Goal: Register for event/course

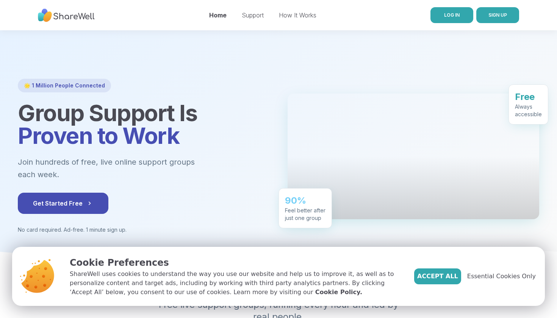
click at [449, 13] on span "LOG IN" at bounding box center [452, 15] width 16 height 6
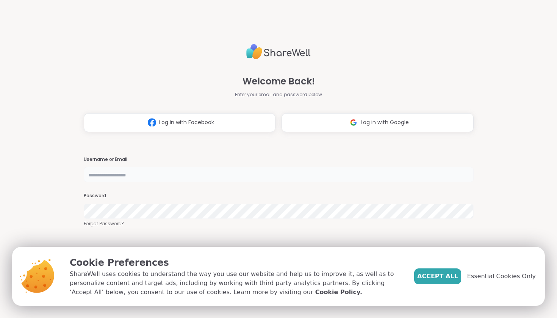
type input "**********"
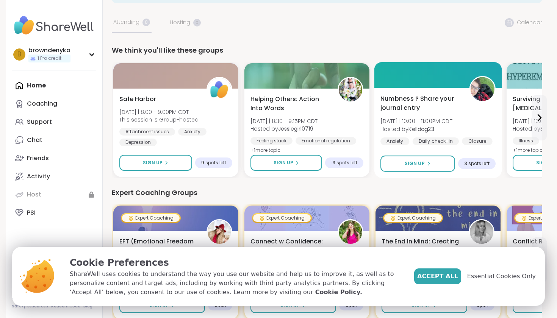
scroll to position [34, 0]
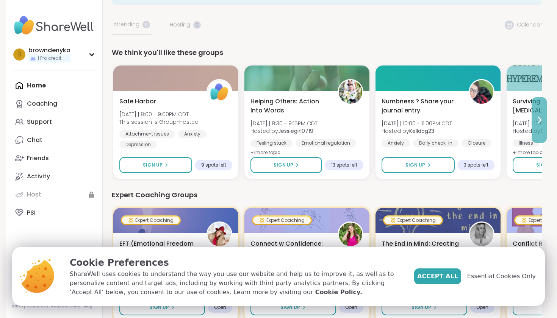
click at [537, 117] on icon at bounding box center [539, 120] width 9 height 9
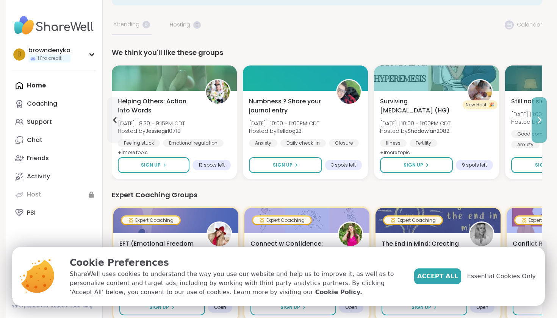
click at [537, 117] on icon at bounding box center [539, 120] width 9 height 9
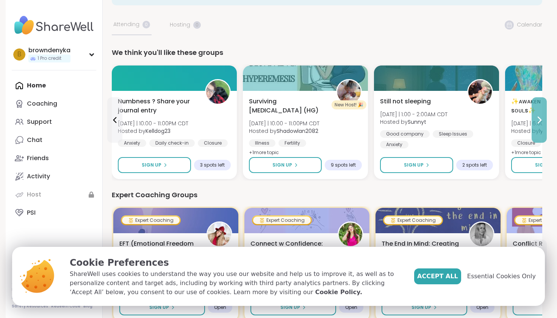
click at [535, 116] on icon at bounding box center [539, 120] width 9 height 9
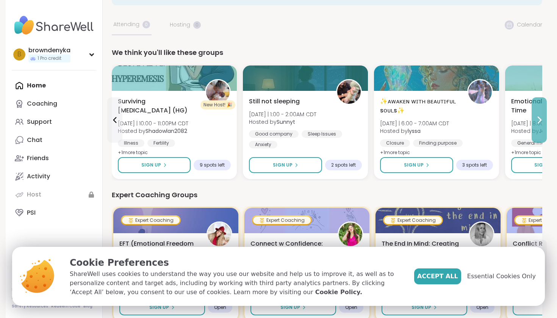
click at [535, 116] on icon at bounding box center [539, 120] width 9 height 9
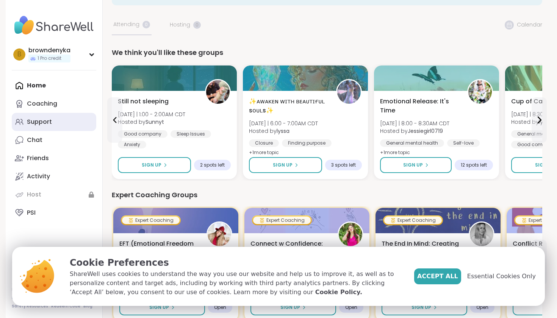
click at [50, 126] on link "Support" at bounding box center [54, 122] width 85 height 18
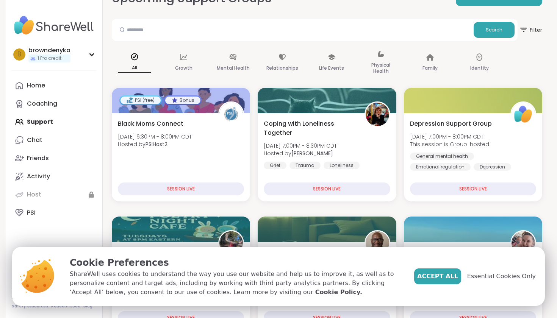
scroll to position [60, 0]
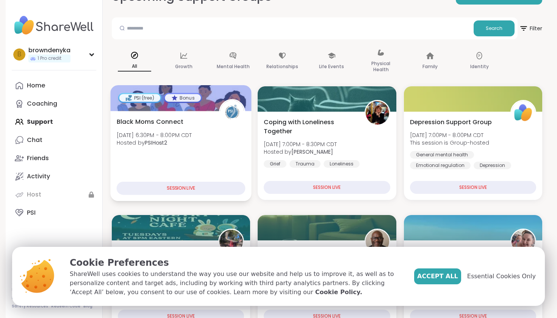
click at [195, 159] on div "Black Moms Connect [DATE] 6:30PM - 8:00PM CDT Hosted by PSIHost2 SESSION LIVE" at bounding box center [180, 156] width 141 height 90
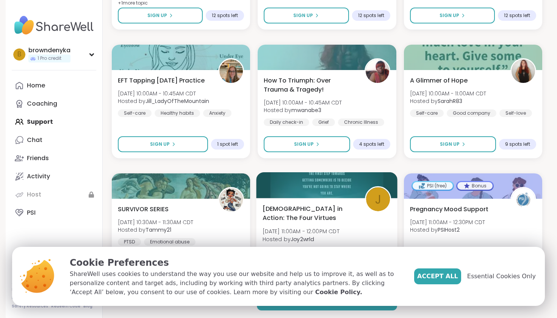
scroll to position [1390, 0]
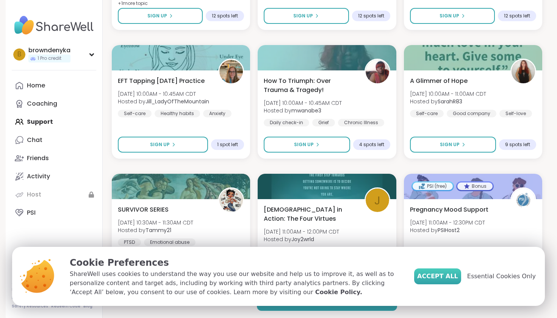
click at [454, 277] on span "Accept All" at bounding box center [437, 276] width 41 height 9
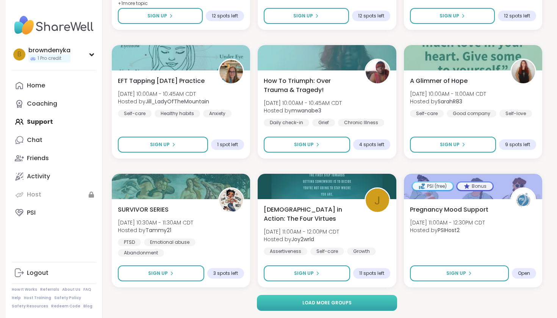
click at [336, 310] on button "Load more groups" at bounding box center [327, 303] width 141 height 16
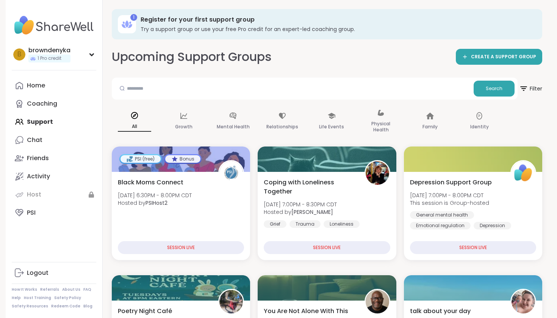
scroll to position [0, 0]
click at [227, 118] on div "Mental Health" at bounding box center [232, 122] width 45 height 38
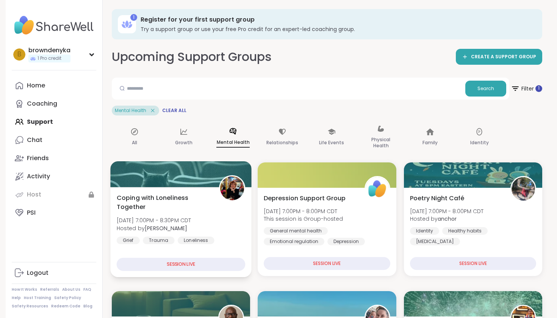
click at [177, 215] on div "Coping with Loneliness Together [DATE] 7:00PM - 8:30PM CDT Hosted by [PERSON_NA…" at bounding box center [181, 218] width 129 height 51
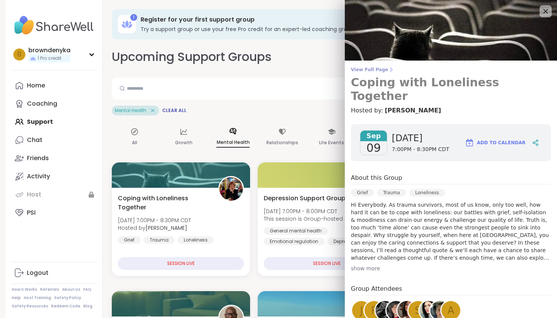
click at [380, 69] on span "View Full Page" at bounding box center [451, 70] width 200 height 6
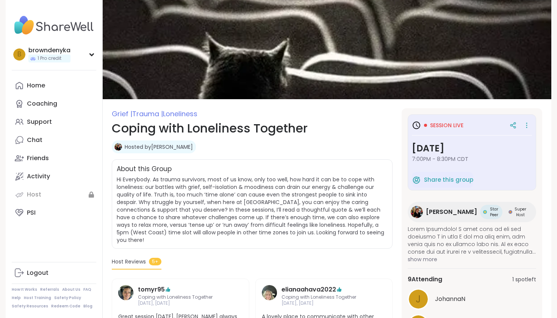
click at [522, 280] on span "1 spot left" at bounding box center [524, 280] width 24 height 8
click at [522, 127] on div at bounding box center [526, 125] width 11 height 11
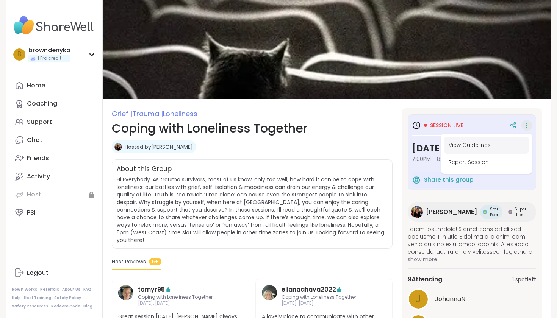
click at [465, 146] on button "View Guidelines" at bounding box center [486, 145] width 85 height 17
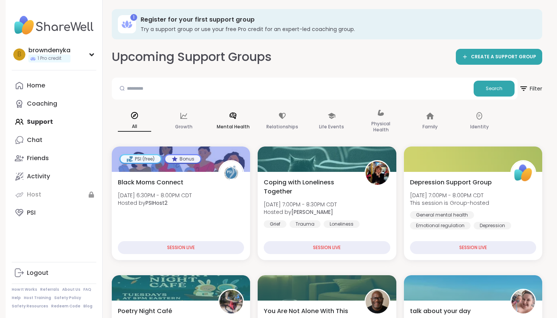
click at [226, 120] on div "Mental Health" at bounding box center [232, 122] width 45 height 38
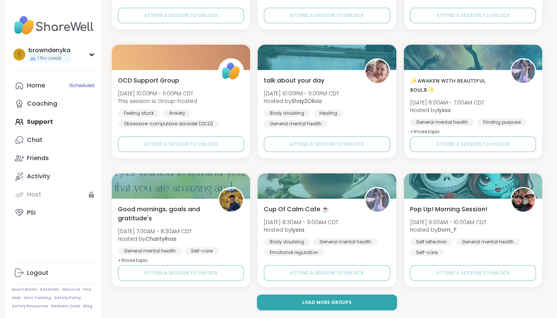
scroll to position [1406, 0]
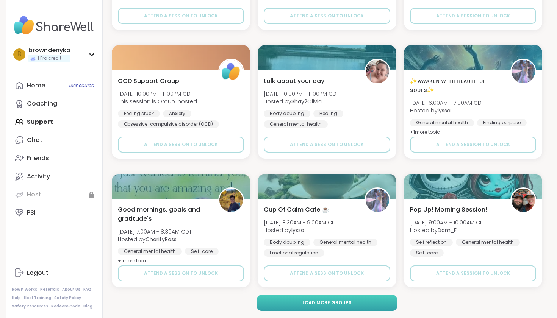
click at [314, 305] on span "Load more groups" at bounding box center [326, 303] width 49 height 7
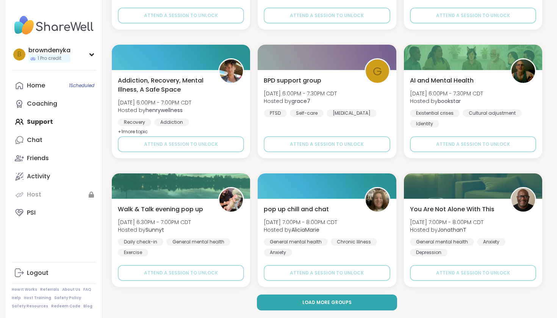
scroll to position [2952, 0]
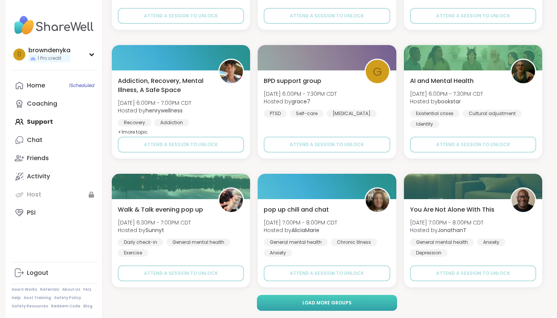
click at [315, 300] on span "Load more groups" at bounding box center [326, 303] width 49 height 7
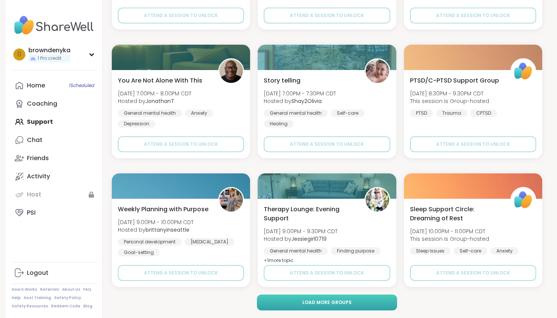
scroll to position [4498, 0]
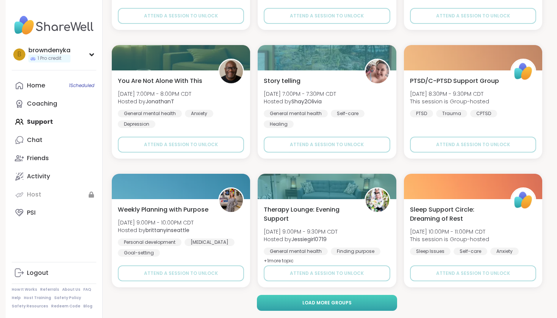
click at [308, 309] on button "Load more groups" at bounding box center [327, 303] width 141 height 16
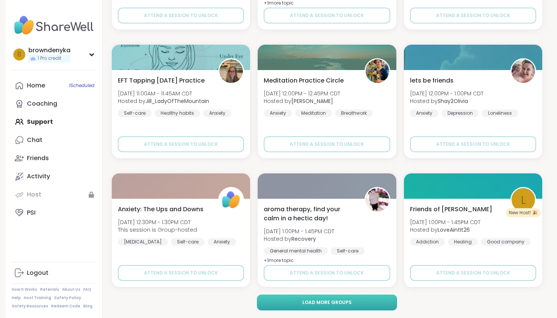
scroll to position [6044, 0]
click at [311, 300] on span "Load more groups" at bounding box center [326, 303] width 49 height 7
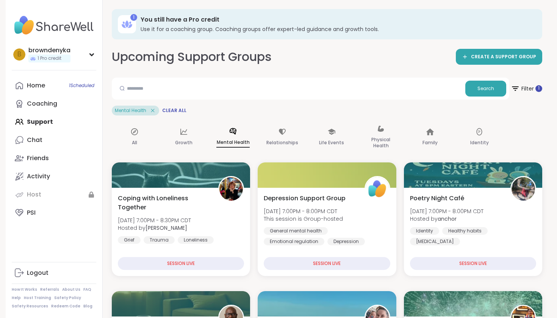
scroll to position [0, 0]
click at [153, 109] on icon at bounding box center [152, 110] width 7 height 7
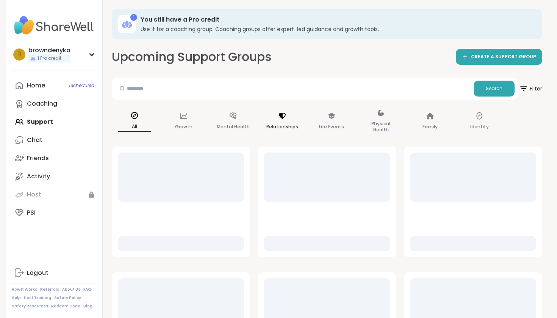
click at [279, 119] on icon at bounding box center [282, 116] width 8 height 8
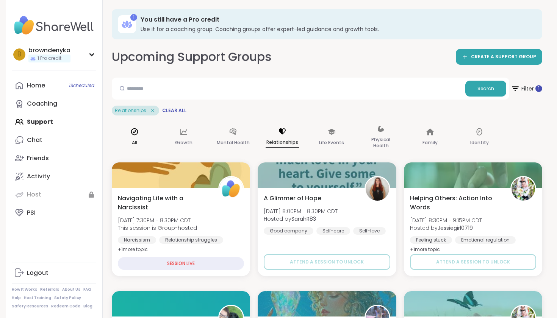
click at [131, 134] on icon at bounding box center [134, 132] width 8 height 8
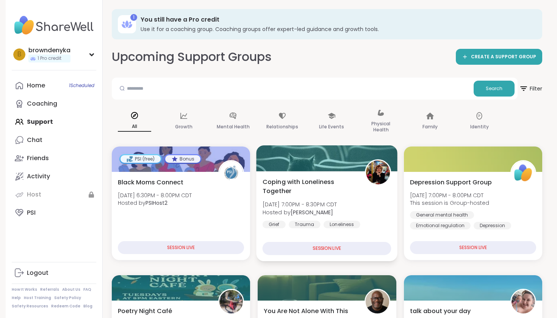
click at [296, 236] on div "Coping with Loneliness Together [DATE] 7:00PM - 8:30PM CDT Hosted by [PERSON_NA…" at bounding box center [327, 216] width 141 height 90
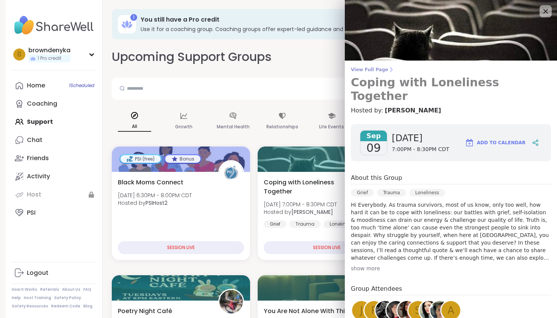
click at [485, 81] on h3 "Coping with Loneliness Together" at bounding box center [451, 89] width 200 height 27
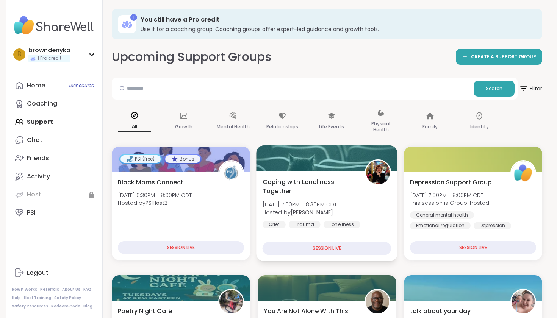
click at [316, 203] on span "[DATE] 7:00PM - 8:30PM CDT" at bounding box center [300, 205] width 75 height 8
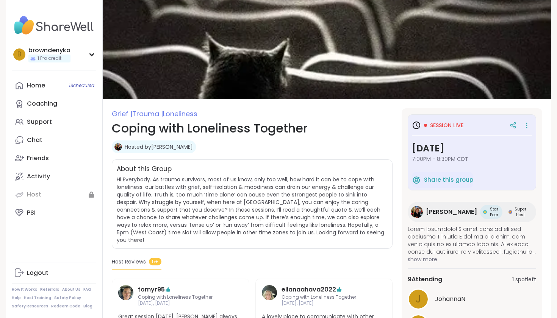
click at [267, 157] on div "Grief | Trauma | Loneliness Coping with Loneliness Together Hosted by [PERSON_N…" at bounding box center [252, 320] width 281 height 424
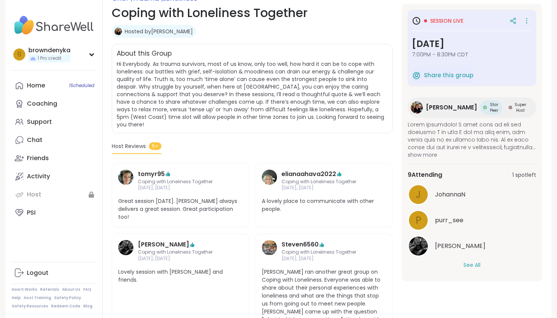
scroll to position [117, 0]
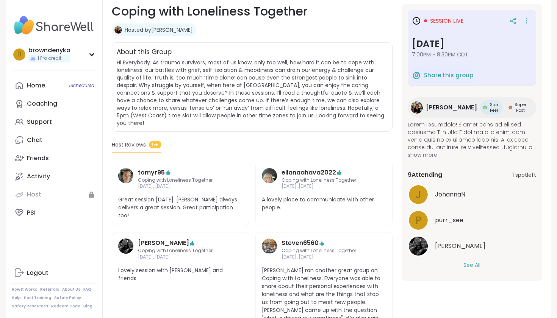
click at [523, 174] on span "1 spot left" at bounding box center [524, 175] width 24 height 8
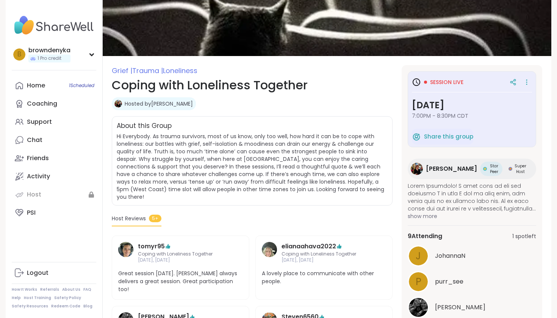
scroll to position [41, 0]
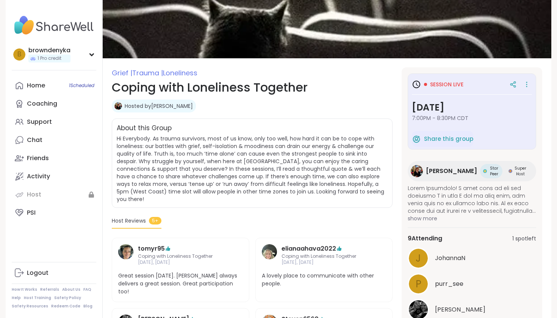
click at [440, 84] on span "Session live" at bounding box center [446, 85] width 33 height 8
click at [417, 84] on icon at bounding box center [416, 84] width 9 height 9
click at [527, 83] on icon at bounding box center [526, 82] width 1 height 1
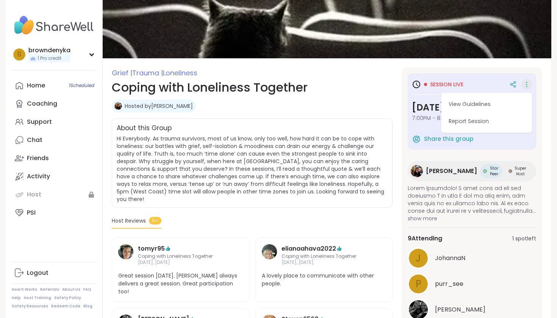
click at [391, 120] on div "About this Group Hi Everybody. As trauma survivors, most of us know, only too w…" at bounding box center [252, 163] width 281 height 89
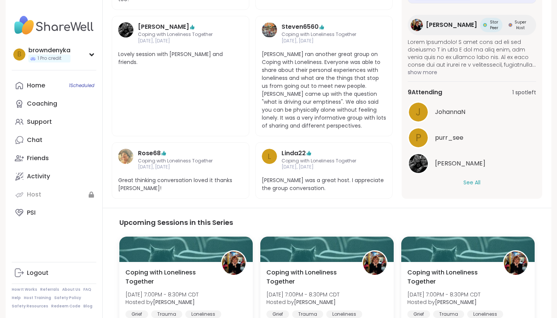
scroll to position [326, 0]
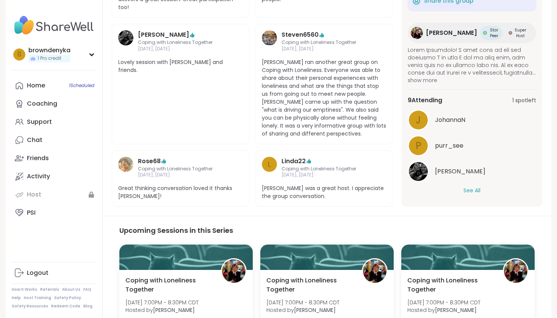
click at [471, 187] on button "See All" at bounding box center [471, 191] width 17 height 8
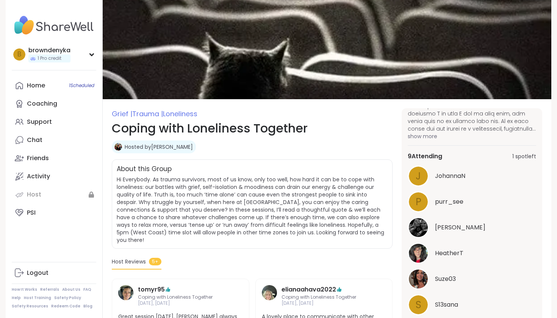
scroll to position [0, 0]
click at [94, 51] on div "b browndenyka 1 Pro credit" at bounding box center [54, 54] width 85 height 19
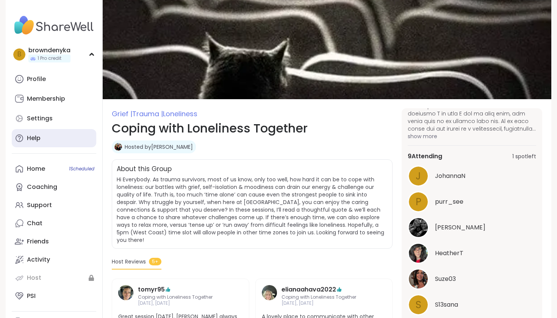
click at [46, 136] on link "Help" at bounding box center [54, 138] width 85 height 18
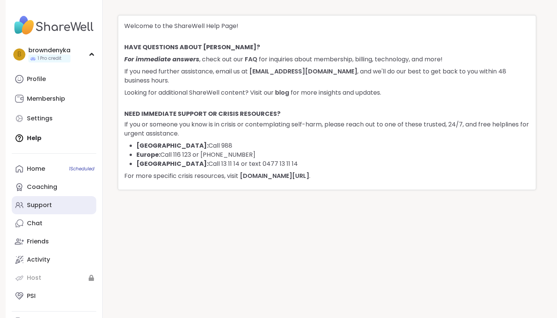
click at [52, 205] on link "Support" at bounding box center [54, 205] width 85 height 18
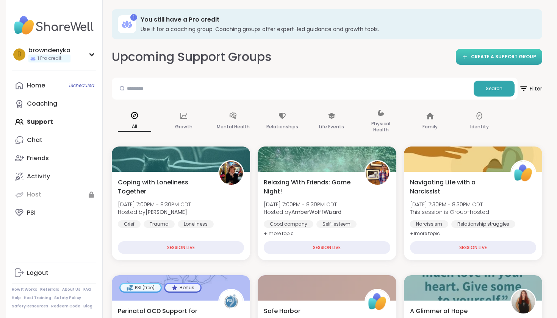
click at [482, 58] on span "CREATE A SUPPORT GROUP" at bounding box center [503, 57] width 65 height 6
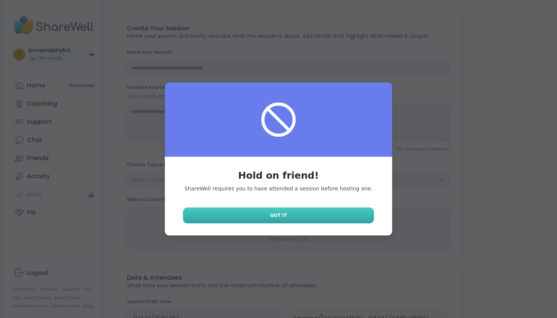
click at [287, 217] on link "Got It" at bounding box center [278, 216] width 191 height 16
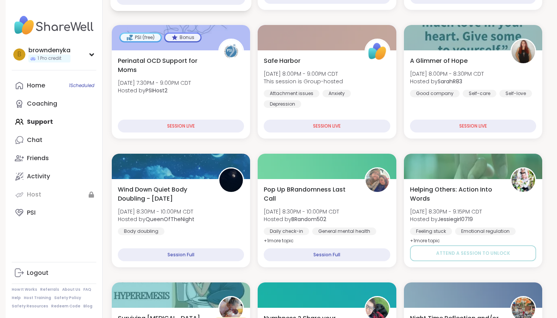
scroll to position [252, 0]
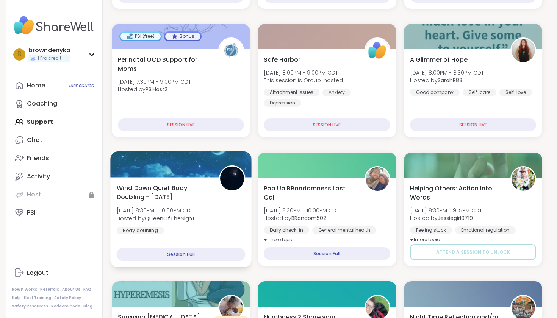
click at [202, 256] on div "Session Full" at bounding box center [181, 254] width 129 height 13
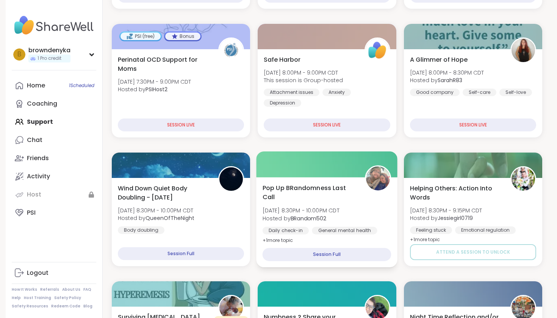
click at [340, 213] on span "[DATE] 8:30PM - 10:00PM CDT" at bounding box center [301, 211] width 77 height 8
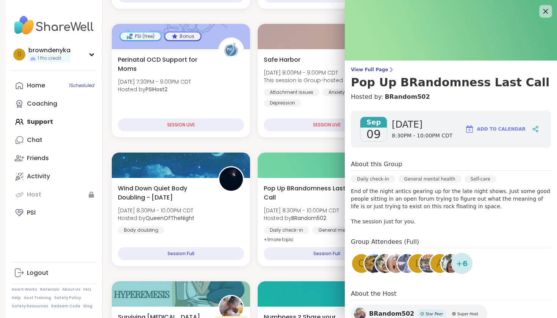
click at [547, 11] on icon at bounding box center [545, 10] width 9 height 9
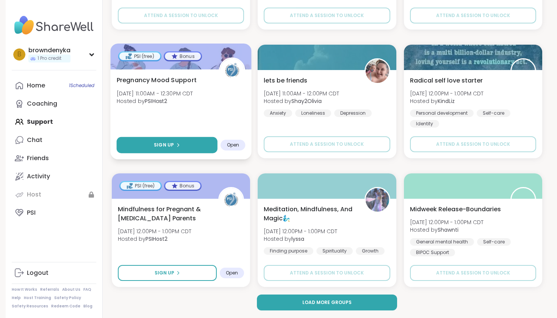
scroll to position [1390, 0]
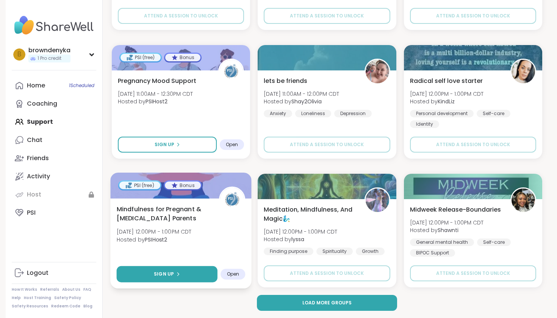
click at [138, 271] on button "Sign Up" at bounding box center [167, 274] width 101 height 16
select select "**"
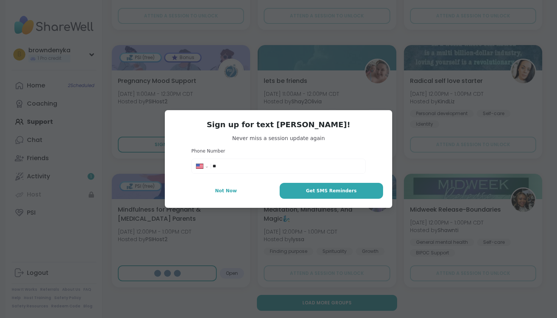
click at [285, 160] on div "**********" at bounding box center [278, 166] width 174 height 15
type input "**********"
click at [307, 192] on button "Get SMS Reminders" at bounding box center [331, 191] width 103 height 16
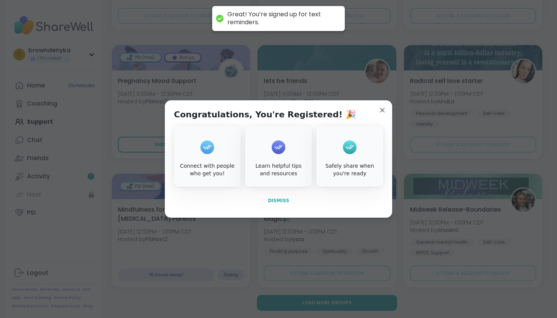
click at [280, 200] on span "Dismiss" at bounding box center [278, 200] width 21 height 5
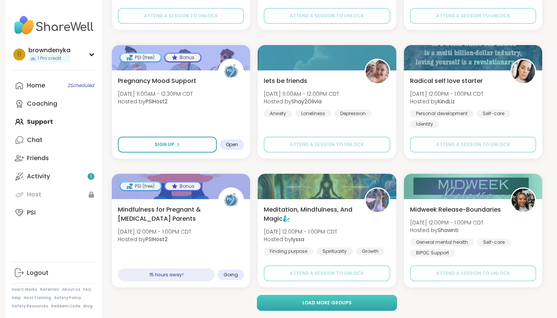
click at [304, 306] on button "Load more groups" at bounding box center [327, 303] width 141 height 16
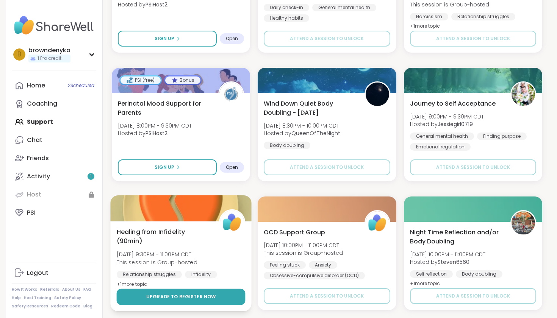
scroll to position [2392, 0]
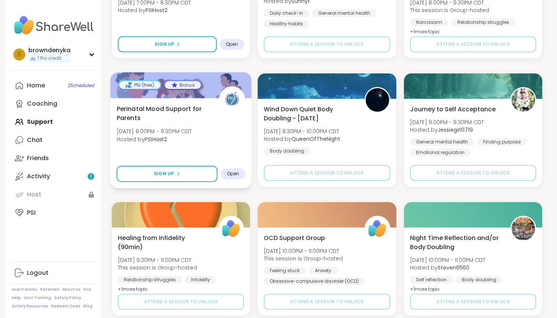
click at [232, 174] on span "Open" at bounding box center [233, 174] width 13 height 6
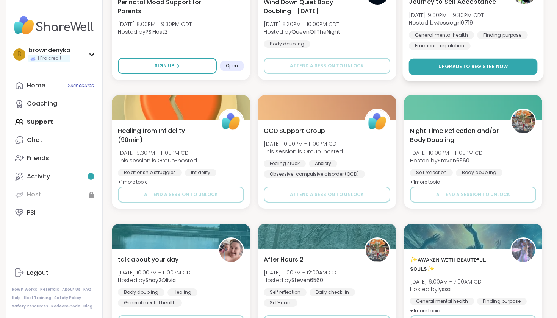
scroll to position [2501, 0]
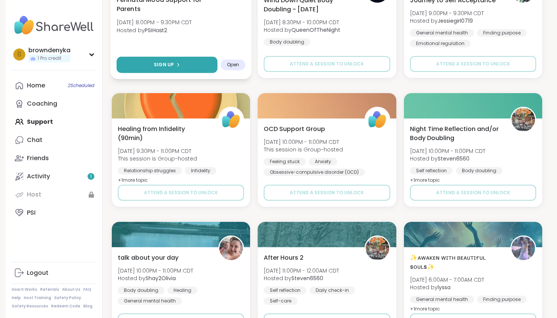
click at [142, 64] on button "Sign Up" at bounding box center [167, 65] width 101 height 16
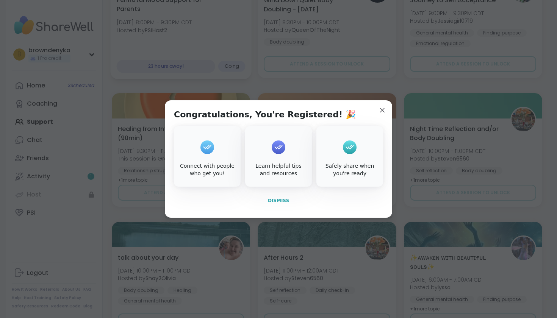
click at [278, 203] on span "Dismiss" at bounding box center [278, 200] width 21 height 5
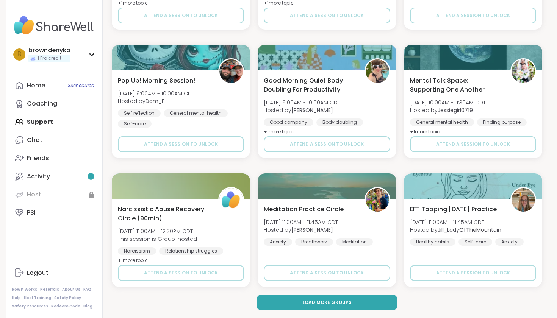
scroll to position [2936, 0]
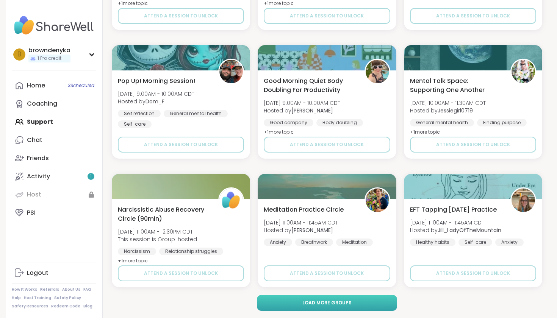
click at [291, 301] on button "Load more groups" at bounding box center [327, 303] width 141 height 16
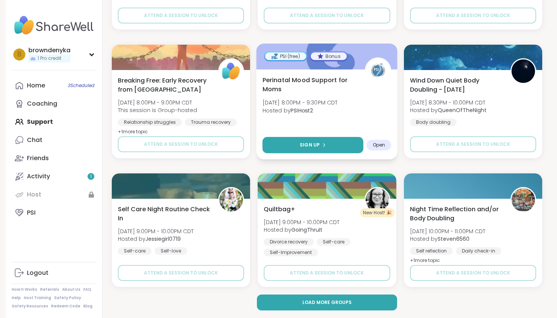
scroll to position [4482, 0]
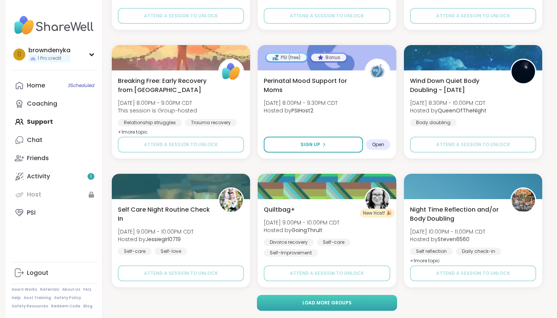
click at [325, 304] on span "Load more groups" at bounding box center [326, 303] width 49 height 7
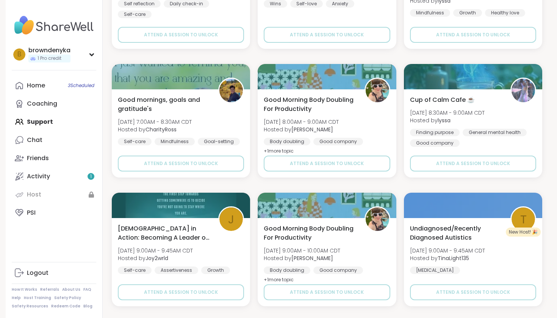
scroll to position [4850, 0]
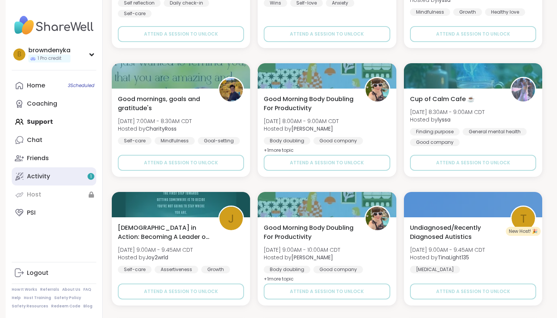
click at [50, 171] on link "Activity 1" at bounding box center [54, 176] width 85 height 18
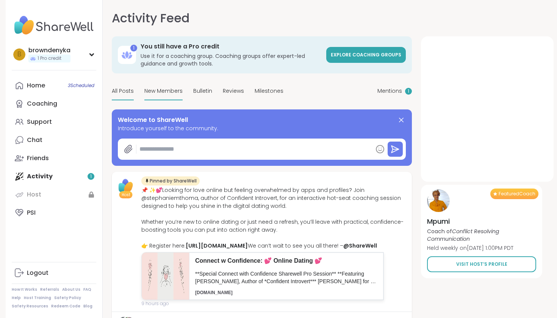
click at [163, 94] on span "New Members" at bounding box center [163, 91] width 38 height 8
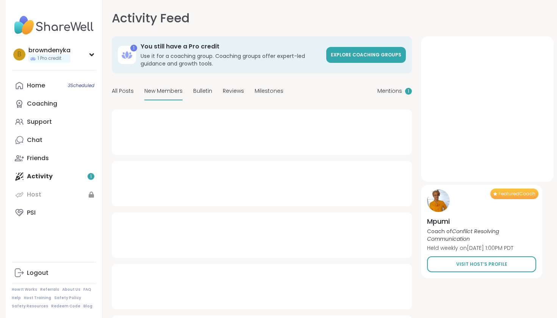
type textarea "*"
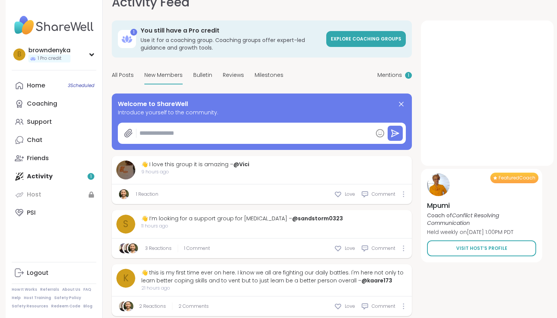
scroll to position [15, 0]
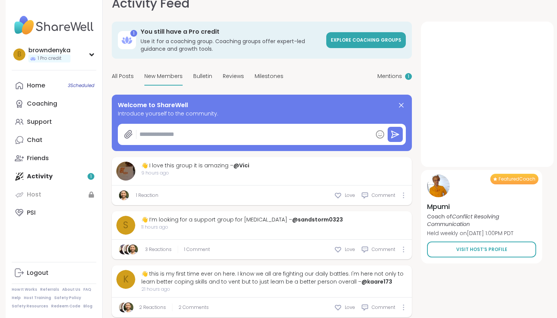
click at [362, 31] on div "1 You still have a Pro credit Use it for a coaching group. Coaching groups offe…" at bounding box center [262, 40] width 300 height 37
click at [362, 43] on span "Explore Coaching Groups" at bounding box center [366, 40] width 70 height 7
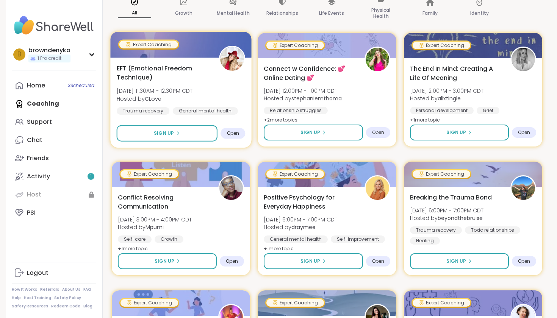
scroll to position [128, 0]
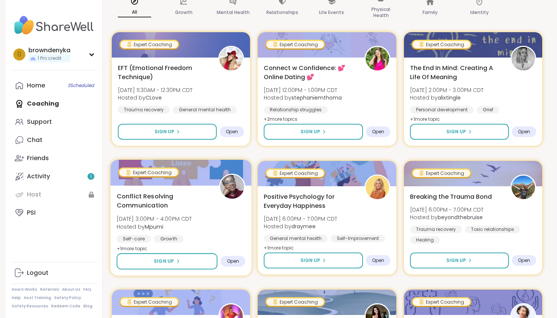
click at [138, 207] on span "Conflict Resolving Communication" at bounding box center [164, 201] width 94 height 19
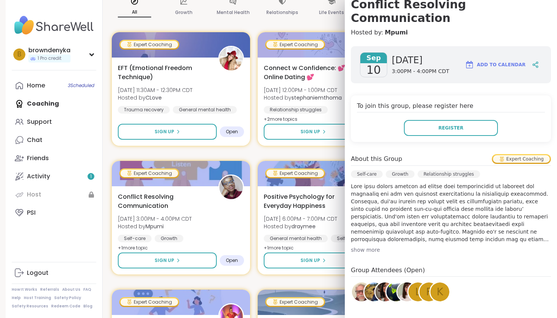
scroll to position [86, 0]
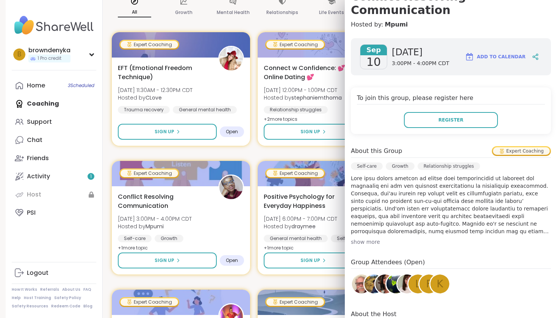
click at [370, 238] on div "show more" at bounding box center [451, 242] width 200 height 8
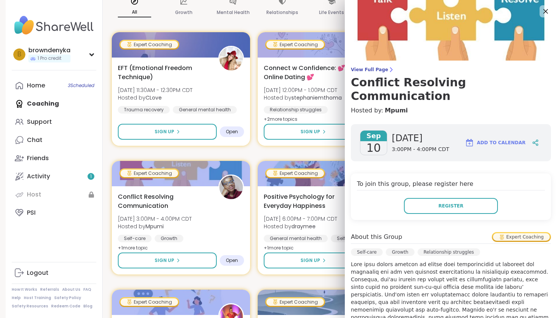
scroll to position [0, 0]
click at [544, 10] on icon at bounding box center [545, 11] width 5 height 5
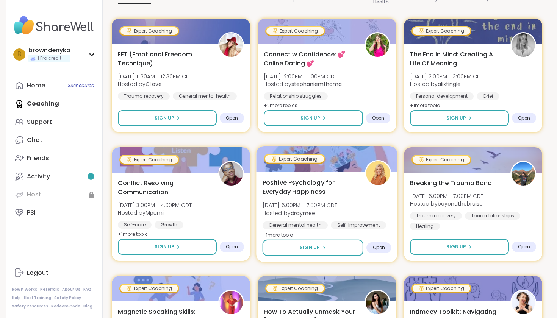
scroll to position [143, 0]
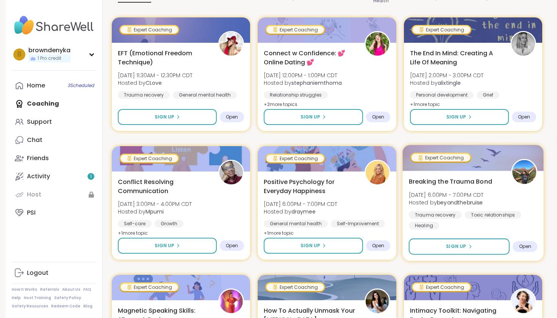
click at [502, 190] on div "Breaking the Trauma Bond [DATE] 6:00PM - 7:00PM CDT Hosted by beyondthebruise T…" at bounding box center [472, 203] width 129 height 53
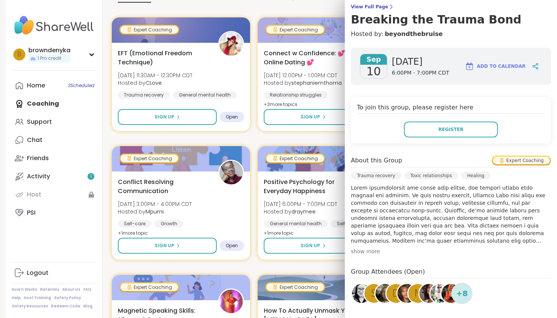
scroll to position [63, 0]
click at [364, 251] on div "show more" at bounding box center [451, 251] width 200 height 8
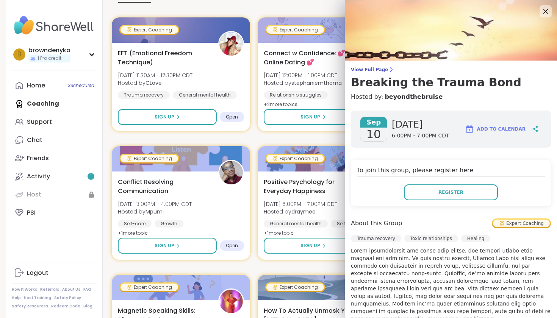
scroll to position [0, 0]
click at [545, 13] on icon at bounding box center [545, 10] width 9 height 9
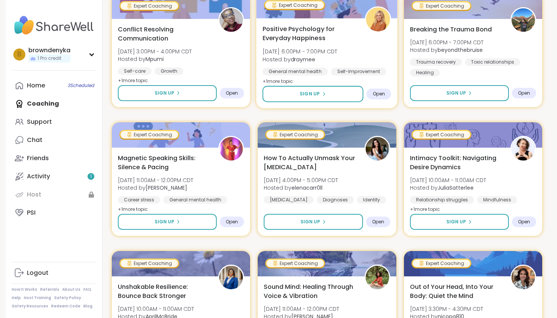
scroll to position [297, 0]
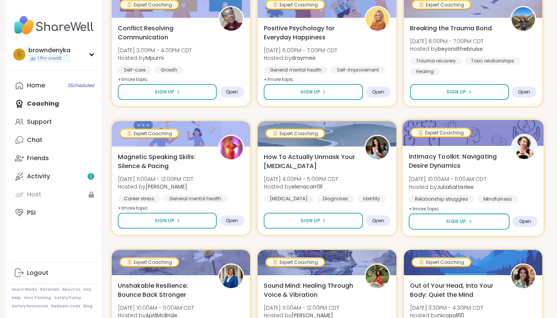
click at [493, 169] on span "Intimacy Toolkit: Navigating Desire Dynamics" at bounding box center [455, 161] width 94 height 19
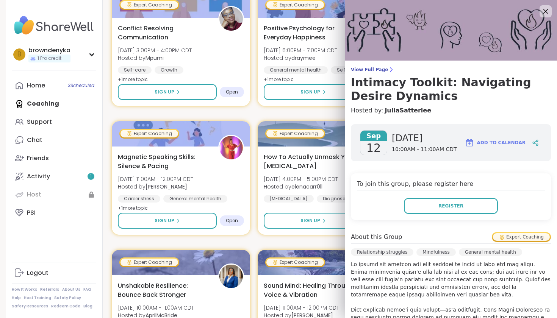
scroll to position [0, 0]
click at [543, 9] on icon at bounding box center [545, 10] width 9 height 9
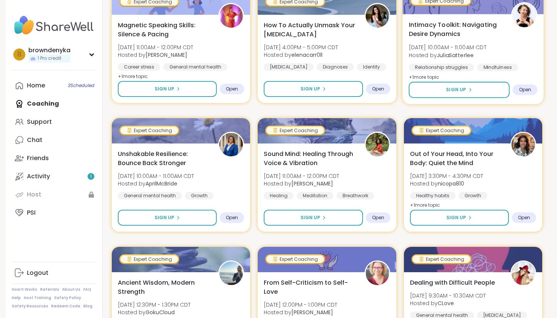
scroll to position [430, 0]
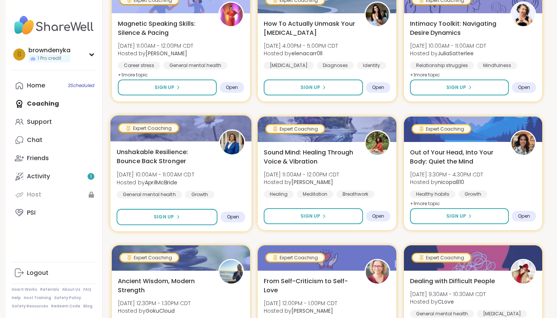
click at [211, 163] on div "Unshakable Resilience: Bounce Back Stronger [DATE] 10:00AM - 11:00AM CDT Hosted…" at bounding box center [181, 172] width 129 height 51
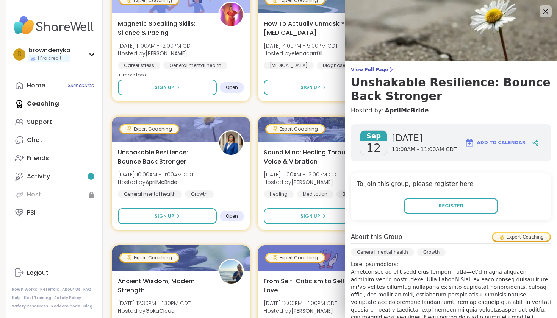
scroll to position [0, 0]
click at [544, 11] on icon at bounding box center [545, 10] width 9 height 9
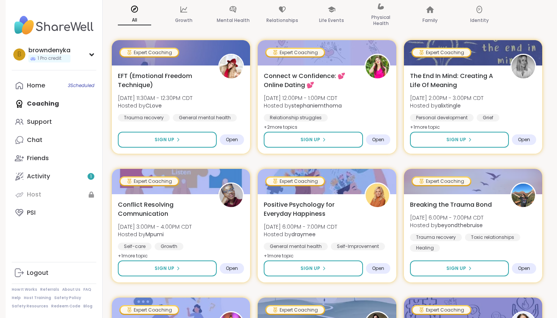
scroll to position [122, 0]
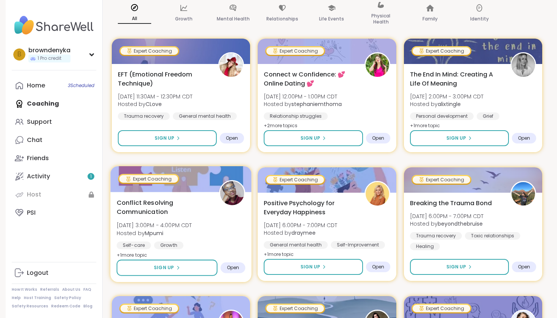
click at [202, 211] on span "Conflict Resolving Communication" at bounding box center [164, 207] width 94 height 19
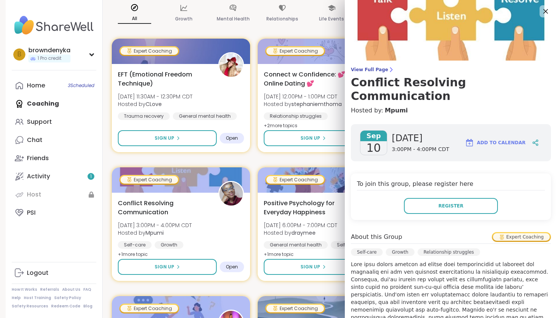
scroll to position [0, 0]
click at [540, 10] on div at bounding box center [545, 11] width 13 height 13
click at [542, 11] on icon at bounding box center [545, 10] width 9 height 9
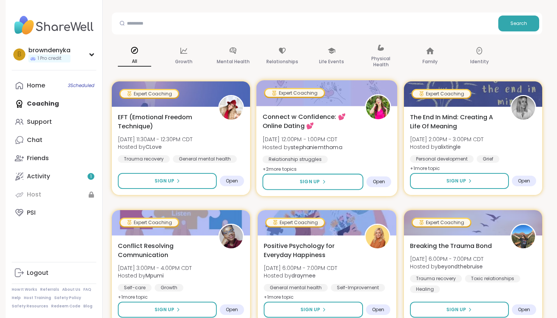
scroll to position [76, 0]
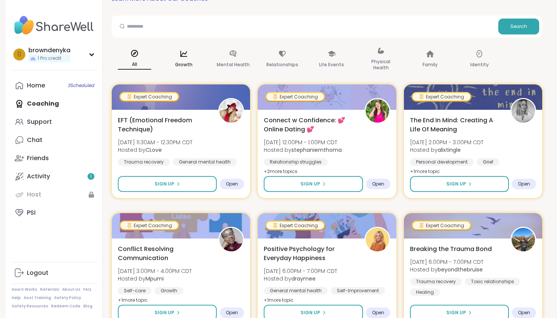
click at [187, 50] on icon at bounding box center [184, 54] width 8 height 8
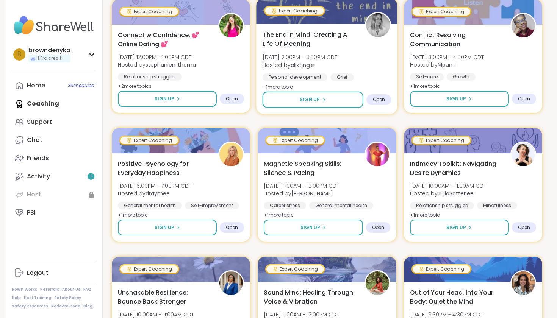
scroll to position [163, 0]
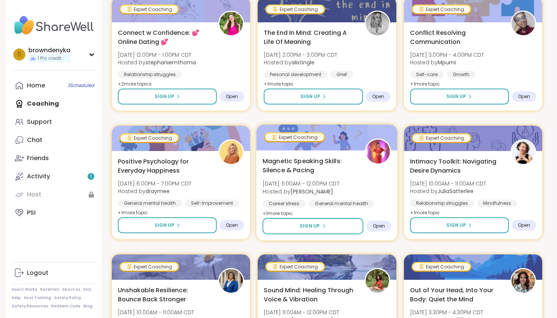
click at [328, 178] on div "Magnetic Speaking Skills: Silence & Pacing [DATE] 11:00AM - 12:00PM CDT Hosted …" at bounding box center [327, 188] width 129 height 62
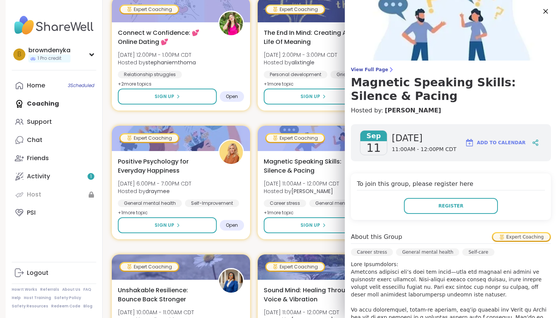
scroll to position [0, 0]
click at [546, 10] on icon at bounding box center [545, 10] width 9 height 9
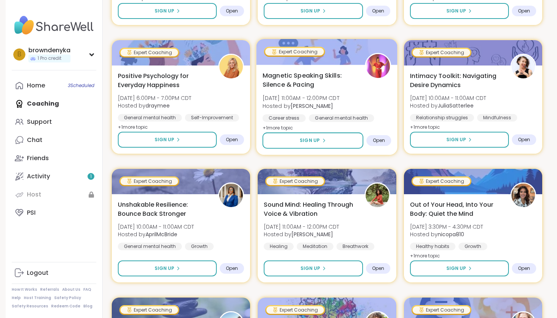
scroll to position [250, 0]
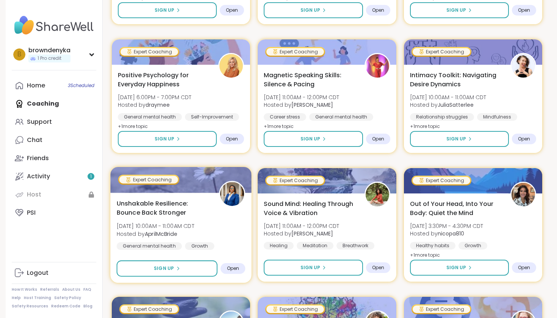
click at [203, 215] on span "Unshakable Resilience: Bounce Back Stronger" at bounding box center [164, 208] width 94 height 19
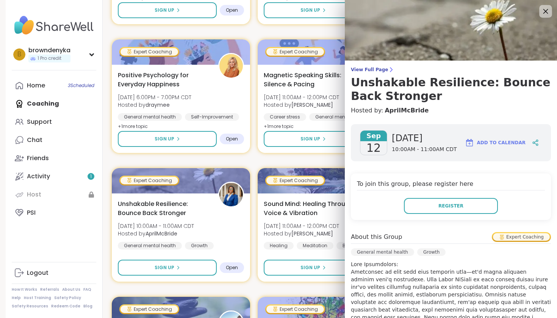
click at [546, 8] on icon at bounding box center [545, 10] width 9 height 9
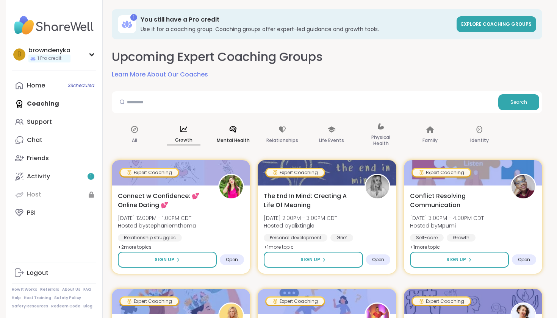
scroll to position [0, 0]
click at [232, 132] on icon at bounding box center [233, 129] width 8 height 8
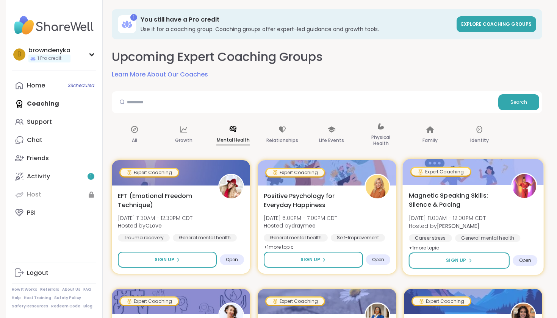
click at [502, 205] on span "Magnetic Speaking Skills: Silence & Pacing" at bounding box center [455, 200] width 94 height 19
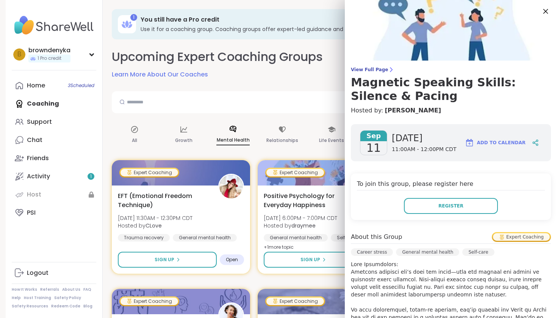
click at [543, 12] on icon at bounding box center [545, 10] width 9 height 9
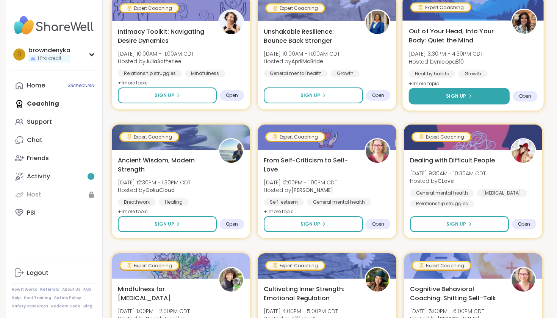
scroll to position [282, 0]
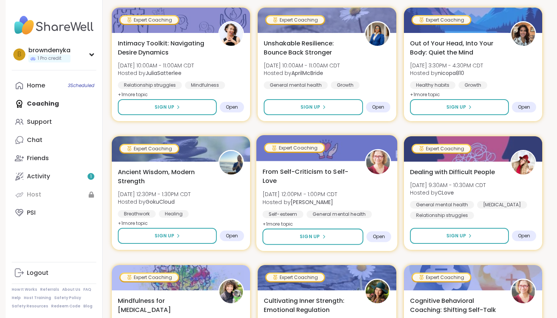
click at [332, 184] on span "From Self-Criticism to Self-Love" at bounding box center [310, 176] width 94 height 19
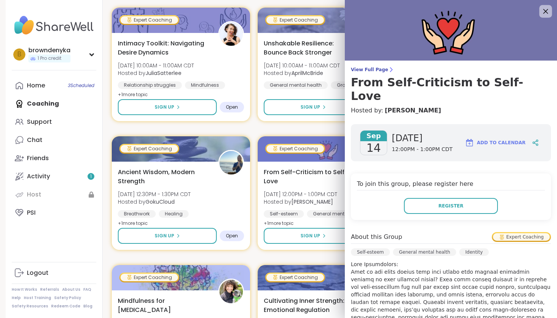
click at [546, 15] on icon at bounding box center [545, 10] width 9 height 9
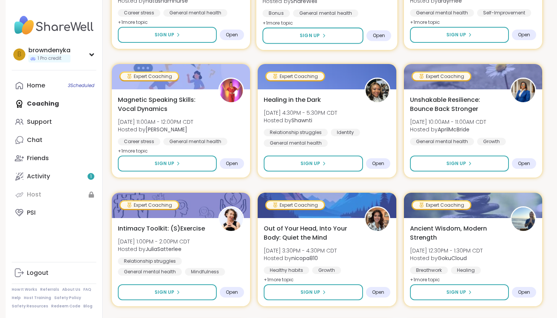
scroll to position [742, 0]
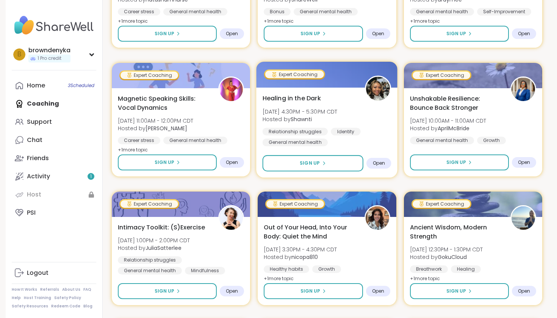
click at [376, 131] on div "Relationship struggles Identity General mental health" at bounding box center [327, 137] width 129 height 19
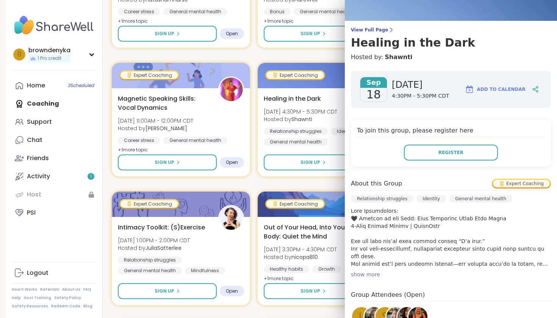
scroll to position [45, 0]
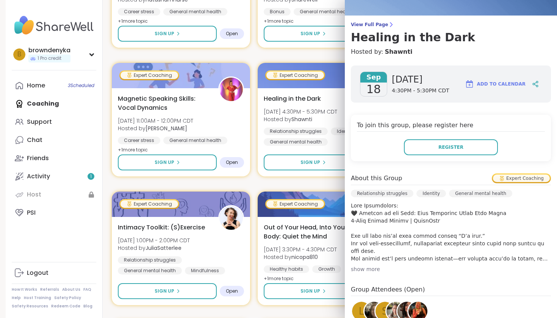
click at [372, 269] on div "show more" at bounding box center [451, 270] width 200 height 8
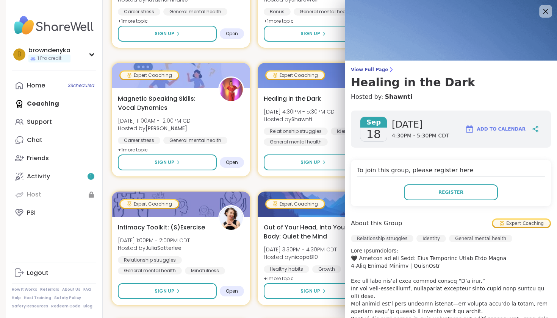
scroll to position [0, 0]
click at [544, 15] on icon at bounding box center [545, 10] width 9 height 9
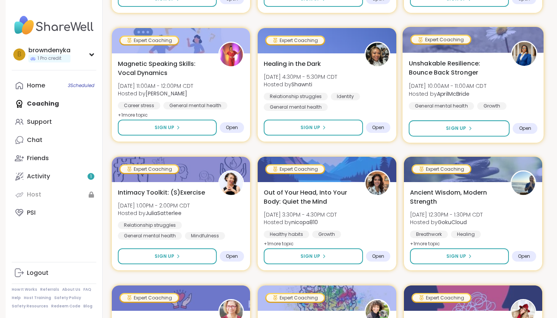
scroll to position [784, 0]
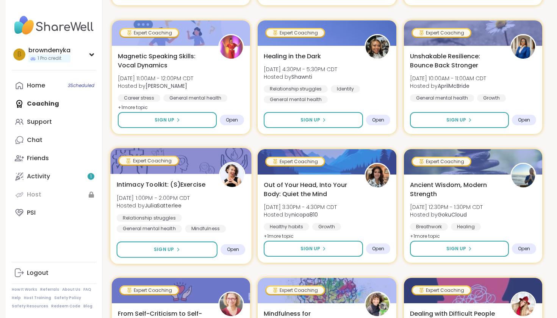
click at [218, 205] on div "Intimacy Toolkit: (S)Exercise [DATE] 1:00PM - 2:00PM CDT Hosted by [PERSON_NAME…" at bounding box center [181, 206] width 129 height 53
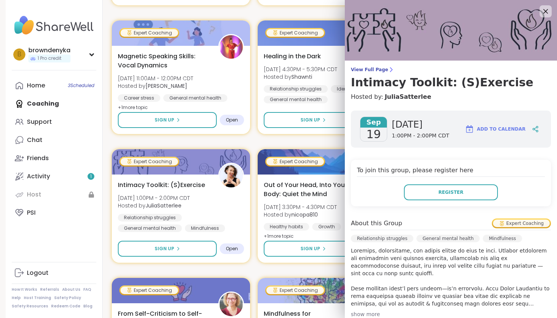
click at [546, 17] on img at bounding box center [451, 30] width 212 height 61
click at [542, 11] on icon at bounding box center [545, 10] width 9 height 9
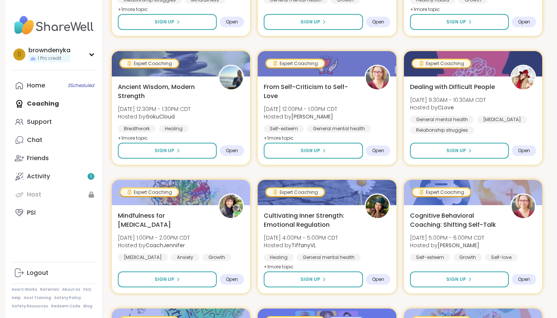
scroll to position [353, 0]
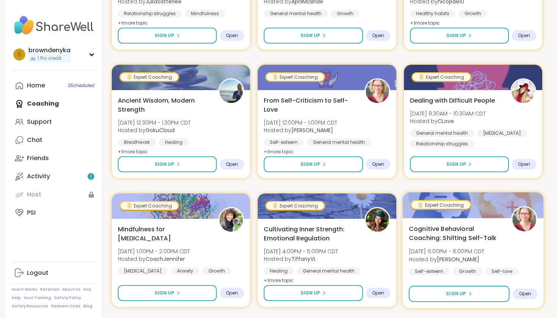
click at [498, 237] on span "Cognitive Behavioral Coaching: Shifting Self-Talk" at bounding box center [455, 233] width 94 height 19
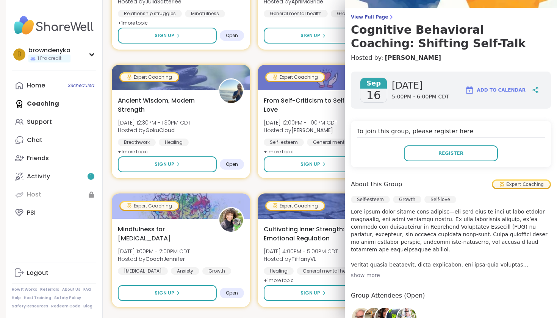
scroll to position [0, 0]
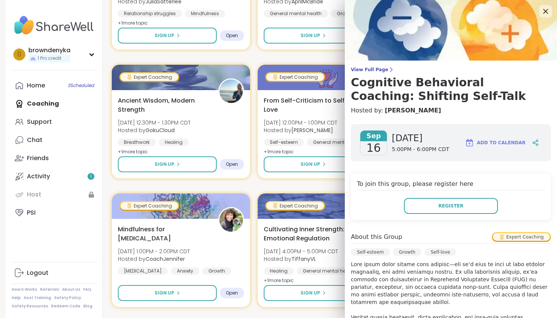
click at [548, 8] on icon at bounding box center [545, 10] width 9 height 9
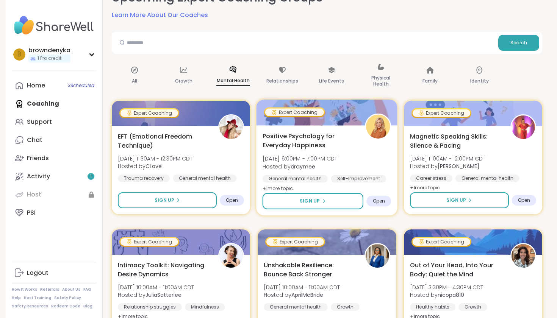
scroll to position [42, 0]
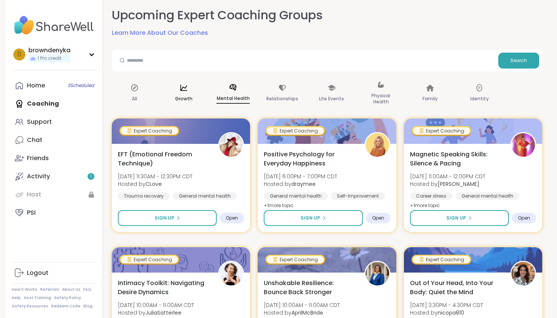
click at [184, 93] on div "Growth" at bounding box center [183, 94] width 45 height 38
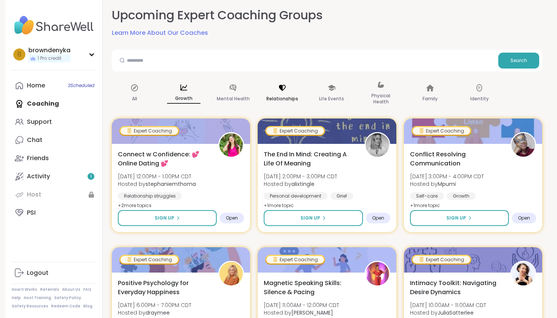
click at [272, 92] on div "Relationships" at bounding box center [282, 94] width 45 height 38
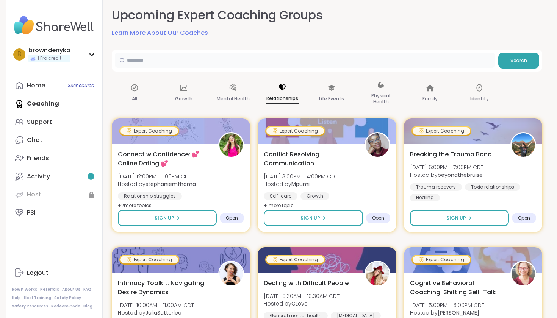
click at [212, 64] on input "text" at bounding box center [305, 60] width 380 height 15
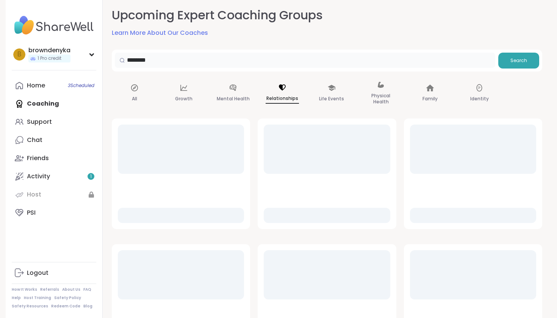
scroll to position [8, 0]
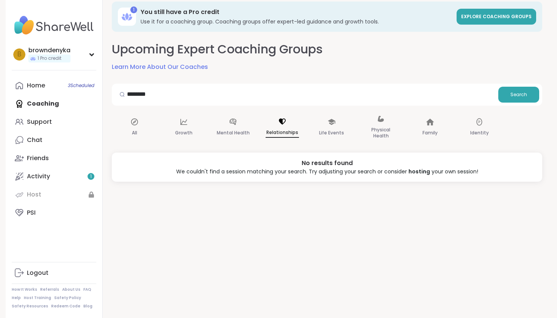
click at [283, 125] on icon at bounding box center [282, 121] width 8 height 8
click at [133, 122] on icon at bounding box center [134, 122] width 7 height 7
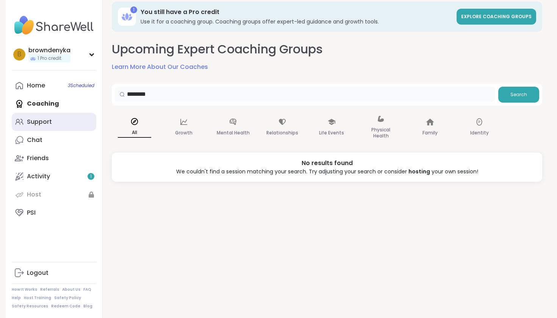
drag, startPoint x: 205, startPoint y: 97, endPoint x: 66, endPoint y: 118, distance: 141.0
click at [68, 118] on div "b browndenyka 1 Pro credit Profile Membership Settings Help Home 3 Scheduled Co…" at bounding box center [279, 151] width 546 height 318
type input "*"
type input "*********"
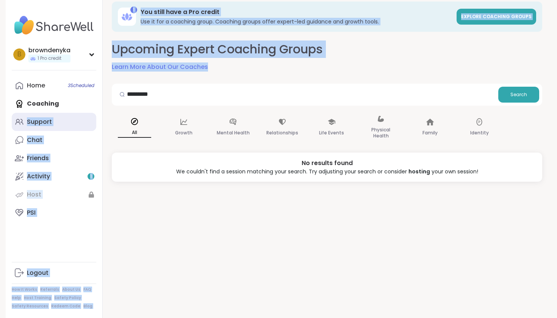
drag, startPoint x: 191, startPoint y: 86, endPoint x: 83, endPoint y: 113, distance: 110.9
click at [83, 113] on div "b browndenyka 1 Pro credit Profile Membership Settings Help Home 3 Scheduled Co…" at bounding box center [279, 151] width 546 height 318
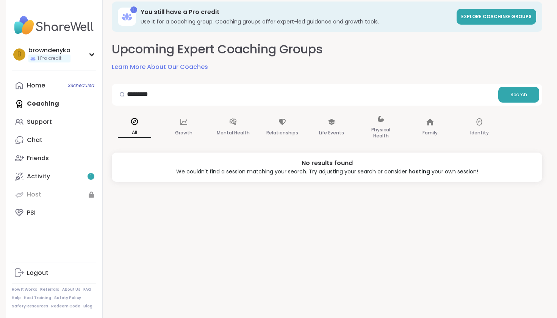
click at [203, 106] on div "********* Search All Growth Mental Health Relationships Life Events Physical He…" at bounding box center [327, 133] width 430 height 98
drag, startPoint x: 171, startPoint y: 98, endPoint x: 65, endPoint y: 92, distance: 106.2
click at [65, 93] on div "b browndenyka 1 Pro credit Profile Membership Settings Help Home 3 Scheduled Co…" at bounding box center [279, 151] width 546 height 318
click at [133, 126] on div "All" at bounding box center [134, 128] width 45 height 38
click at [186, 128] on div "Growth" at bounding box center [183, 128] width 45 height 38
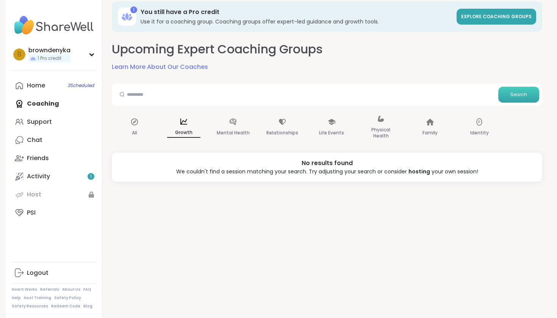
click at [517, 97] on span "Search" at bounding box center [518, 94] width 17 height 7
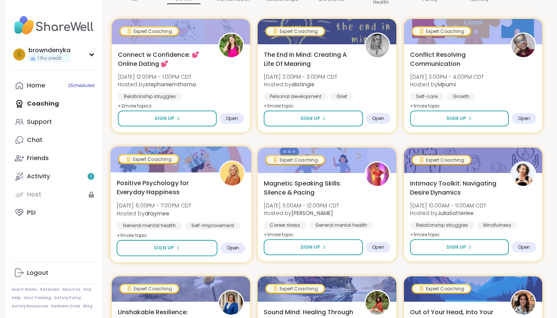
scroll to position [147, 0]
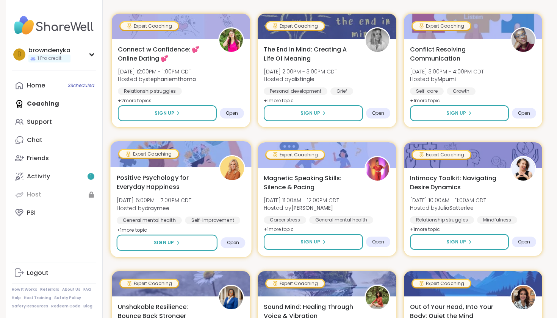
click at [194, 187] on span "Positive Psychology for Everyday Happiness" at bounding box center [164, 182] width 94 height 19
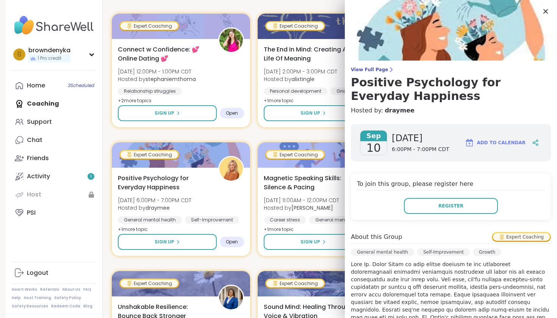
scroll to position [0, 0]
click at [546, 11] on icon at bounding box center [545, 11] width 5 height 5
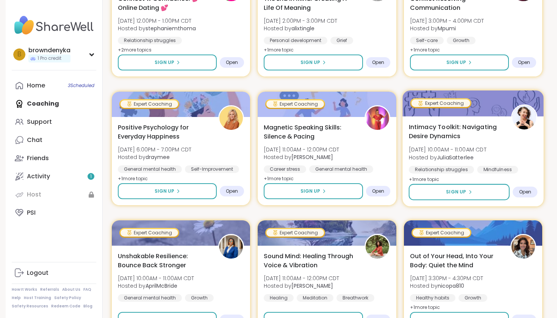
scroll to position [225, 0]
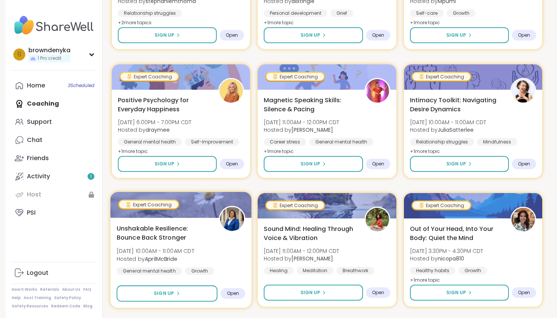
click at [194, 250] on span "[DATE] 10:00AM - 11:00AM CDT" at bounding box center [156, 251] width 78 height 8
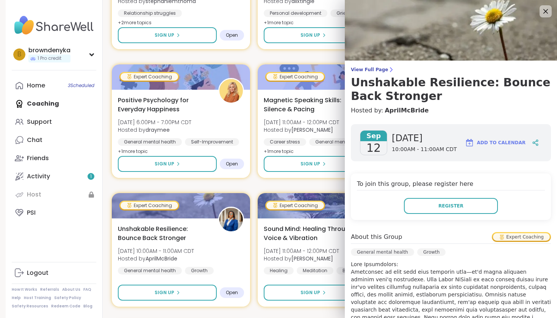
scroll to position [0, 0]
click at [542, 10] on icon at bounding box center [545, 10] width 9 height 9
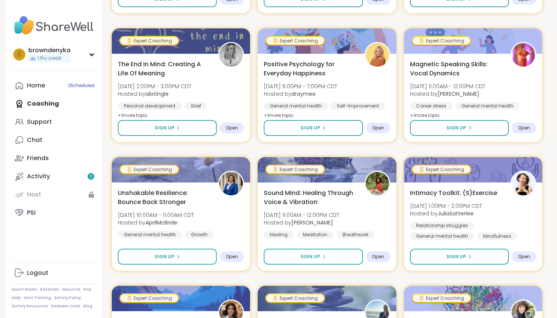
scroll to position [778, 0]
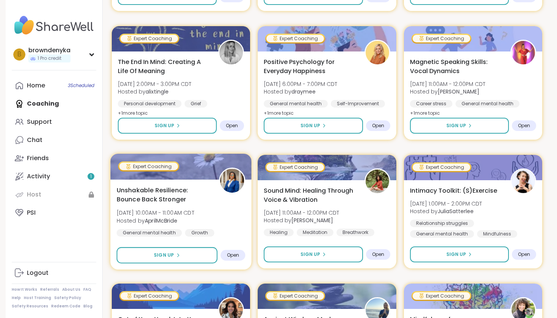
click at [205, 215] on div "Unshakable Resilience: Bounce Back Stronger [DATE] 10:00AM - 11:00AM CDT Hosted…" at bounding box center [181, 211] width 129 height 51
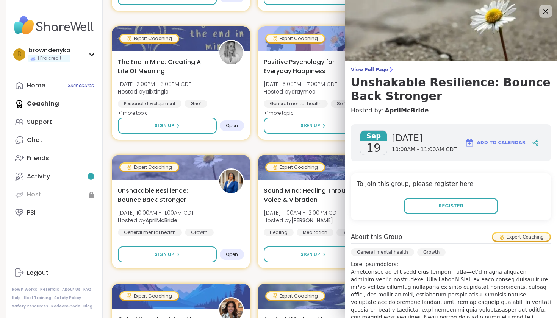
scroll to position [0, 0]
click at [546, 11] on icon at bounding box center [545, 10] width 9 height 9
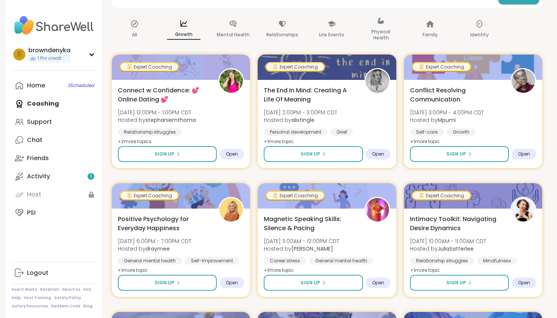
scroll to position [123, 0]
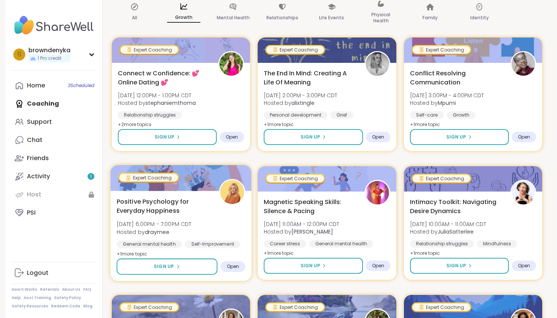
click at [194, 204] on span "Positive Psychology for Everyday Happiness" at bounding box center [164, 206] width 94 height 19
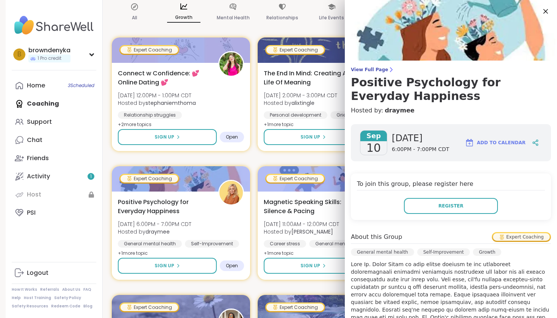
scroll to position [0, 0]
click at [543, 13] on icon at bounding box center [545, 10] width 9 height 9
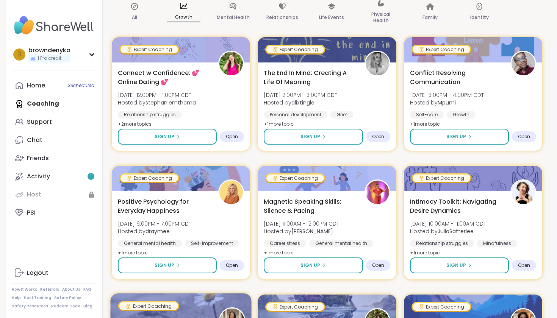
scroll to position [120, 0]
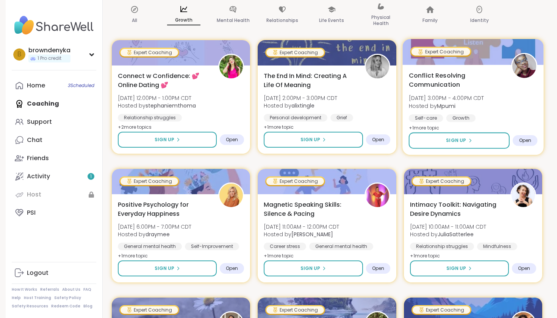
click at [484, 97] on span "[DATE] 3:00PM - 4:00PM CDT" at bounding box center [445, 98] width 75 height 8
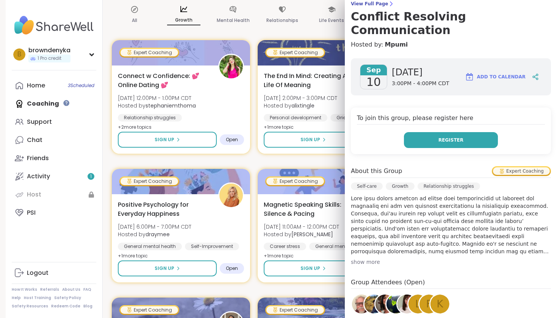
scroll to position [74, 0]
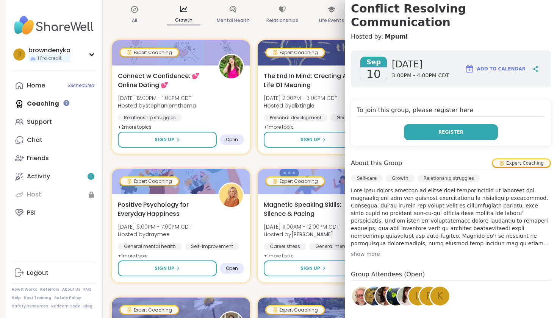
click at [466, 124] on button "Register" at bounding box center [451, 132] width 94 height 16
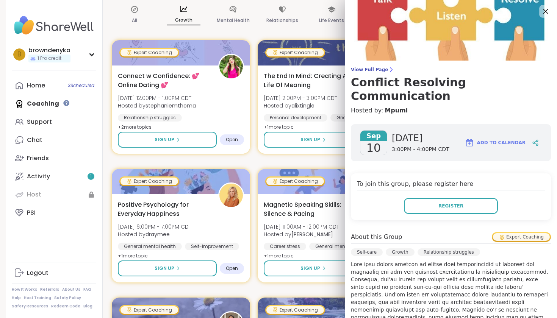
scroll to position [0, 0]
click at [544, 13] on icon at bounding box center [545, 11] width 5 height 5
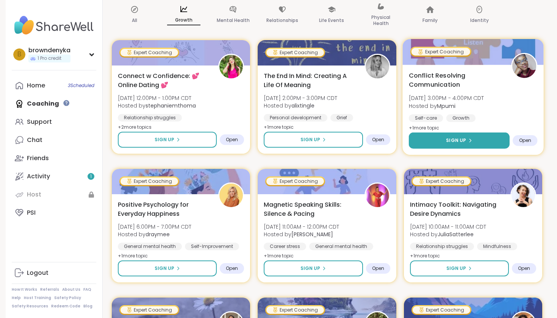
scroll to position [0, 0]
click at [525, 143] on span "Open" at bounding box center [525, 141] width 13 height 6
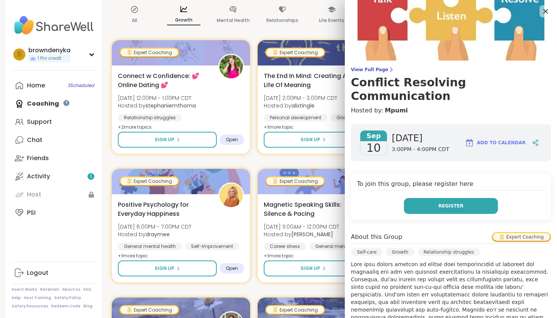
click at [445, 203] on span "Register" at bounding box center [450, 206] width 25 height 7
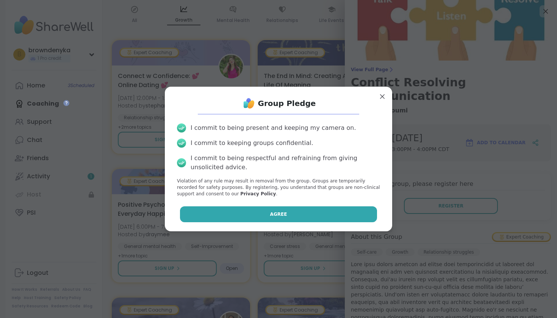
click at [338, 210] on button "Agree" at bounding box center [278, 215] width 197 height 16
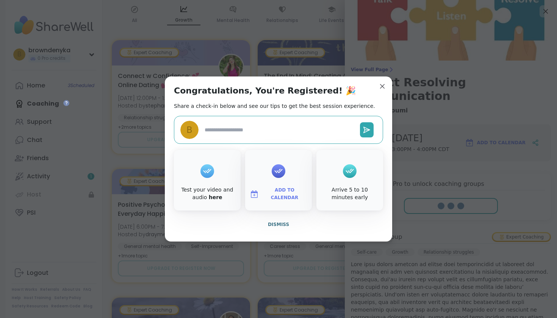
type textarea "*"
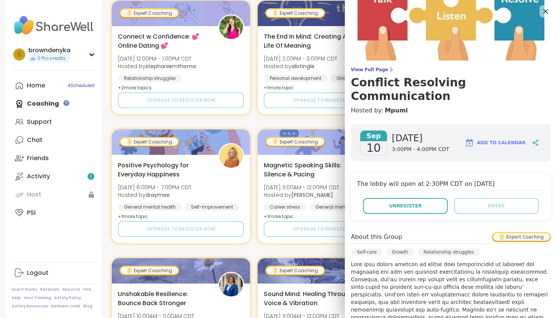
click at [512, 139] on span "Add to Calendar" at bounding box center [501, 142] width 49 height 7
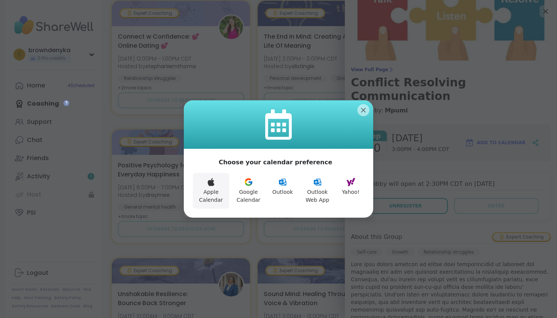
click at [218, 184] on button "Apple Calendar" at bounding box center [211, 191] width 36 height 36
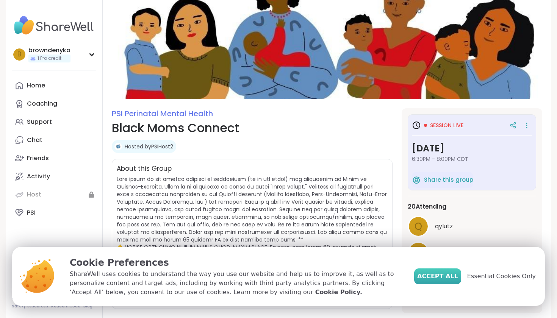
click at [444, 282] on button "Accept All" at bounding box center [437, 277] width 47 height 16
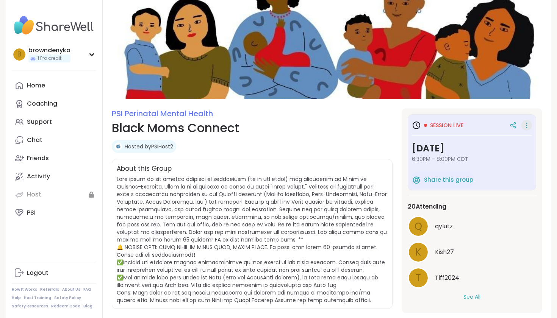
click at [526, 127] on icon at bounding box center [527, 125] width 8 height 11
click at [286, 126] on h1 "Black Moms Connect" at bounding box center [252, 128] width 281 height 18
click at [449, 127] on span "Session live" at bounding box center [446, 126] width 33 height 8
click at [471, 299] on button "See All" at bounding box center [471, 297] width 17 height 8
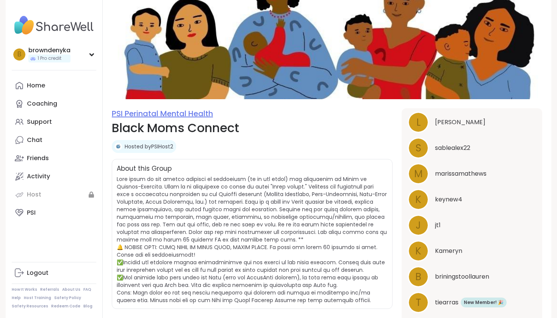
click at [179, 114] on link "PSI Perinatal Mental Health" at bounding box center [162, 113] width 101 height 11
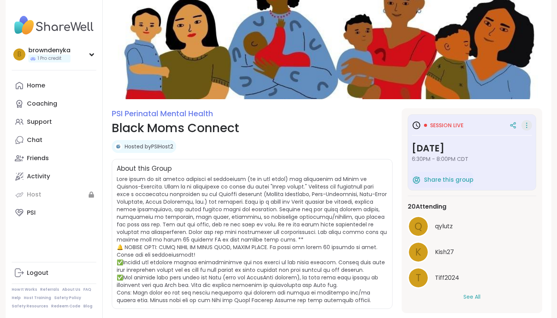
click at [528, 126] on icon at bounding box center [527, 125] width 8 height 11
click at [289, 145] on div "Hosted by PSIHost2" at bounding box center [252, 146] width 281 height 13
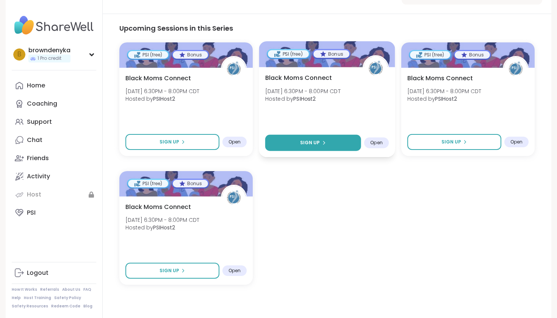
scroll to position [363, 0]
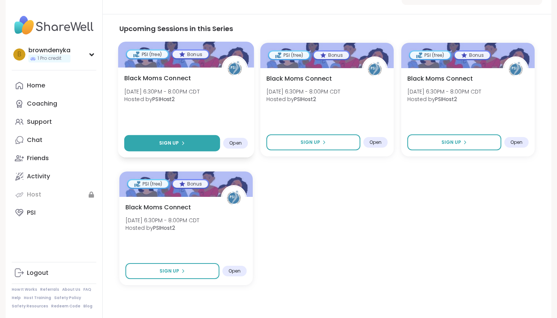
click at [153, 141] on button "Sign Up" at bounding box center [172, 143] width 96 height 16
select select "**"
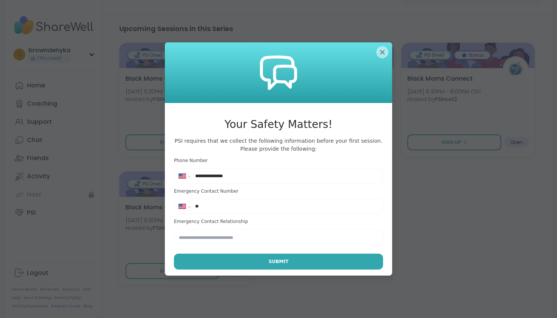
type input "**********"
click at [233, 219] on h3 "Emergency Contact Relationship" at bounding box center [278, 222] width 209 height 6
click at [262, 260] on button "Submit" at bounding box center [278, 262] width 209 height 16
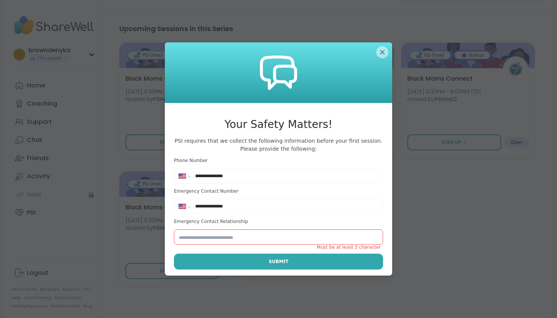
type input "**********"
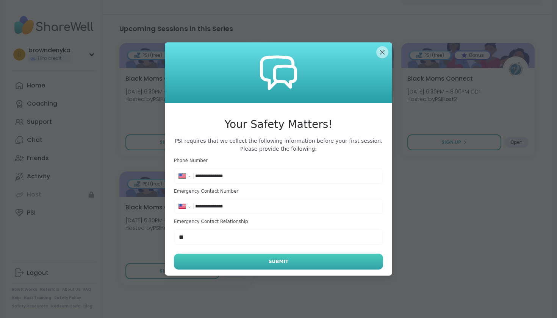
click at [299, 255] on button "Submit" at bounding box center [278, 262] width 209 height 16
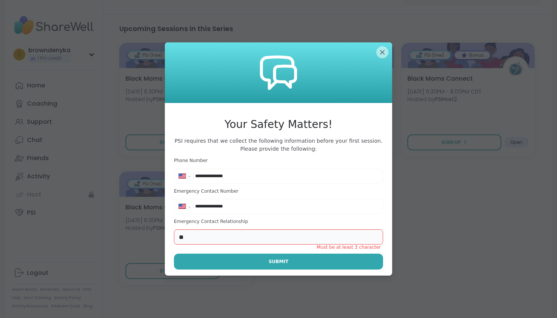
drag, startPoint x: 291, startPoint y: 232, endPoint x: 175, endPoint y: 232, distance: 115.6
click at [175, 233] on input "**" at bounding box center [278, 237] width 209 height 15
click at [195, 235] on input "**" at bounding box center [278, 237] width 209 height 15
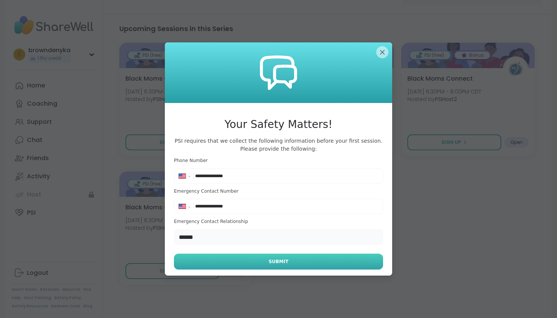
type input "******"
click at [236, 259] on button "Submit" at bounding box center [278, 262] width 209 height 16
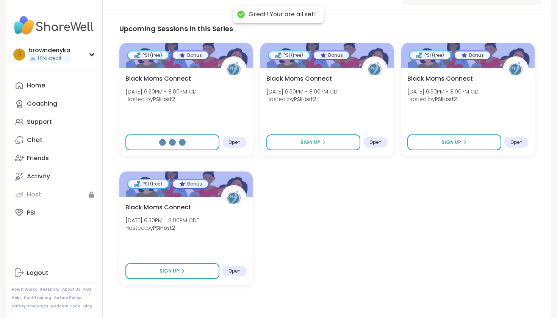
select select "**"
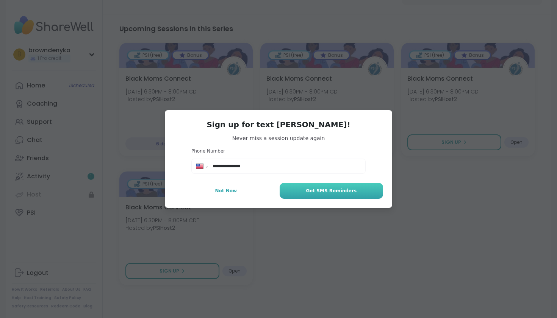
click at [307, 191] on button "Get SMS Reminders" at bounding box center [331, 191] width 103 height 16
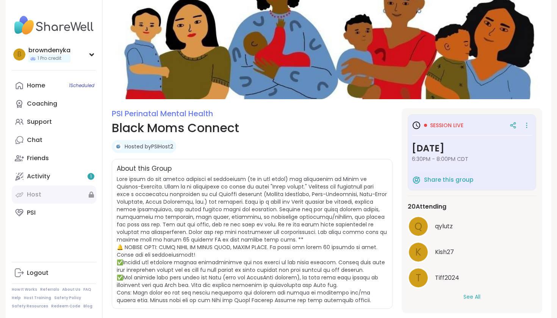
scroll to position [0, 0]
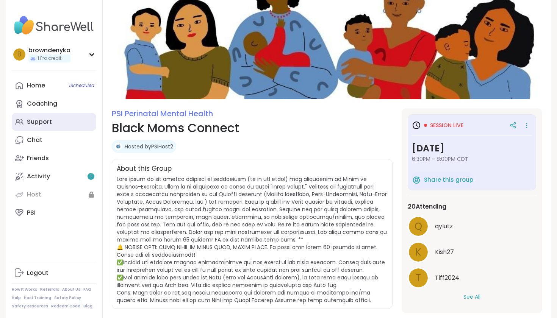
click at [59, 122] on link "Support" at bounding box center [54, 122] width 85 height 18
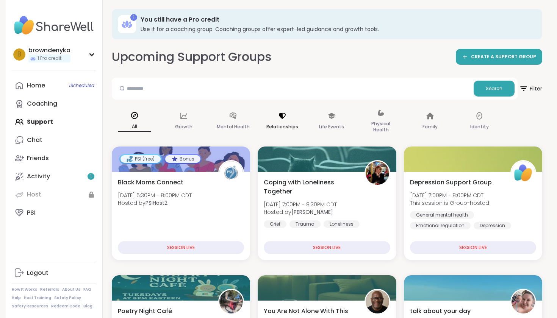
click at [273, 117] on div "Relationships" at bounding box center [282, 122] width 45 height 38
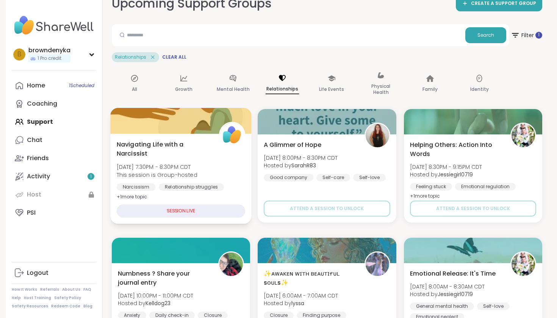
scroll to position [56, 0]
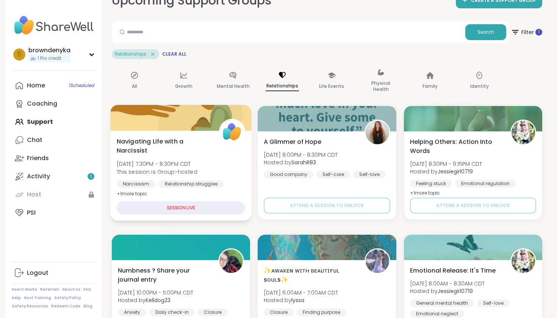
click at [173, 208] on div "SESSION LIVE" at bounding box center [181, 208] width 129 height 13
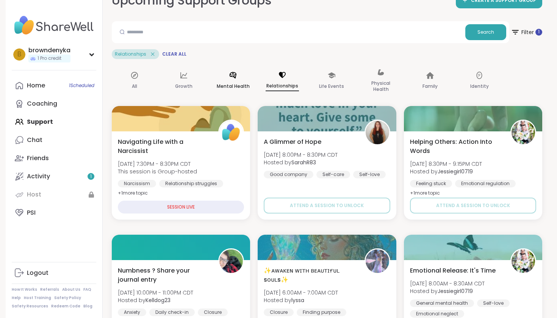
click at [230, 82] on p "Mental Health" at bounding box center [233, 86] width 33 height 9
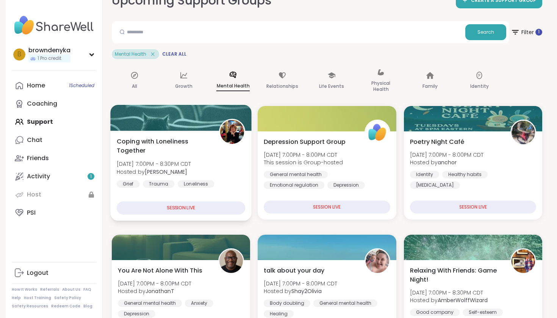
click at [179, 206] on div "SESSION LIVE" at bounding box center [181, 208] width 129 height 13
click at [222, 151] on div "Coping with Loneliness Together [DATE] 7:00PM - 8:30PM CDT Hosted by [PERSON_NA…" at bounding box center [181, 162] width 129 height 51
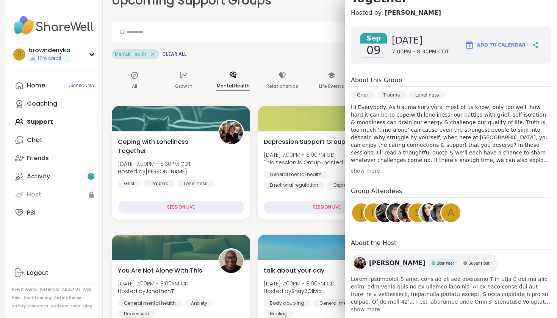
scroll to position [97, 0]
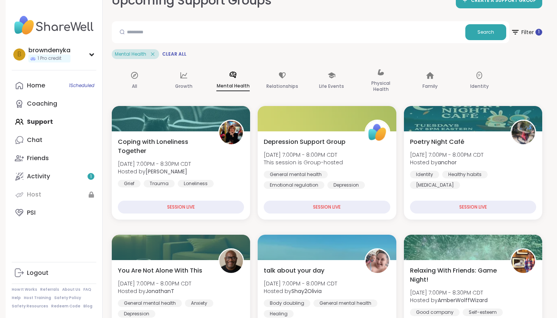
click at [275, 46] on div "Search Filter 1 Mental Health Clear All" at bounding box center [327, 40] width 430 height 38
click at [138, 77] on icon at bounding box center [134, 75] width 8 height 8
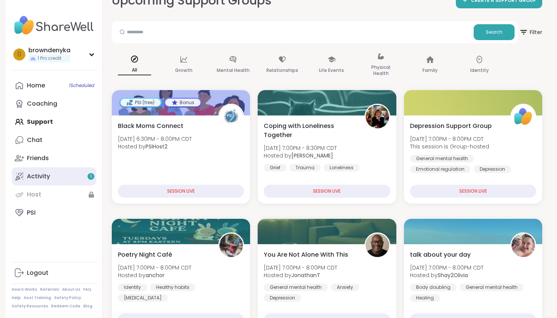
click at [47, 178] on div "Activity 1" at bounding box center [38, 176] width 23 height 8
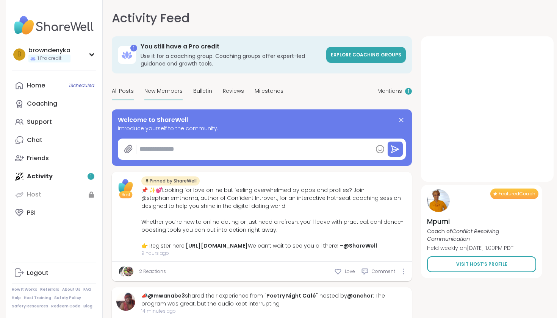
type textarea "*"
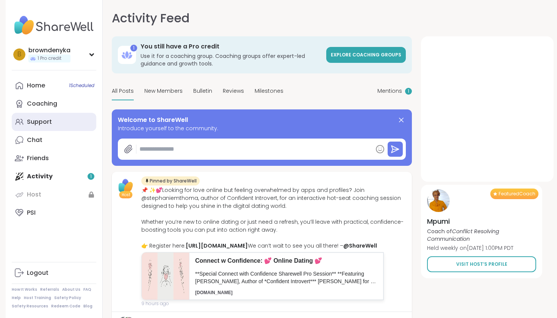
click at [59, 116] on link "Support" at bounding box center [54, 122] width 85 height 18
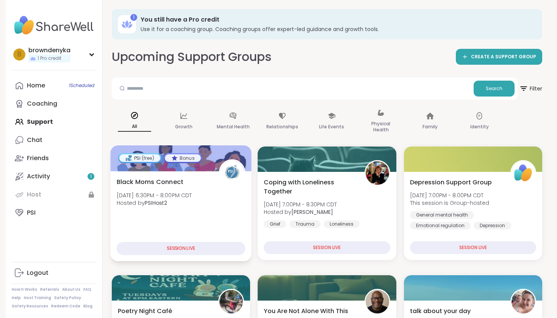
click at [189, 158] on div "Bonus" at bounding box center [183, 158] width 36 height 8
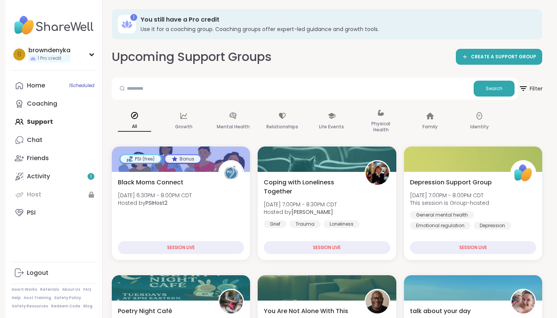
click at [533, 88] on span "Filter" at bounding box center [530, 88] width 24 height 19
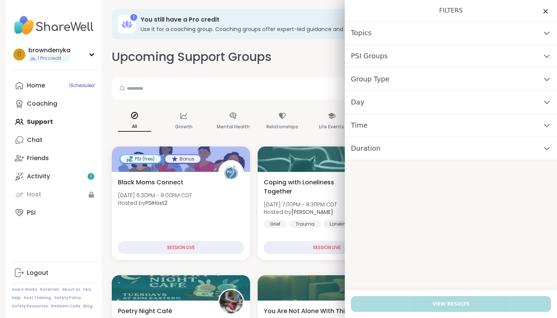
click at [405, 103] on div "Day" at bounding box center [451, 102] width 212 height 23
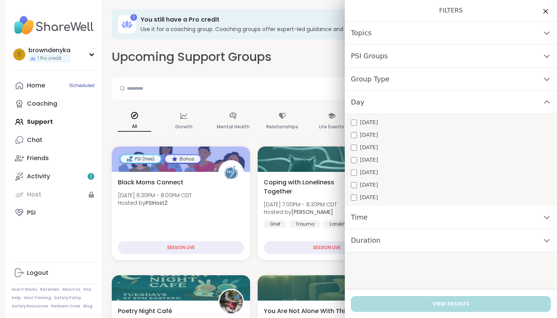
click at [373, 135] on span "[DATE]" at bounding box center [369, 135] width 18 height 8
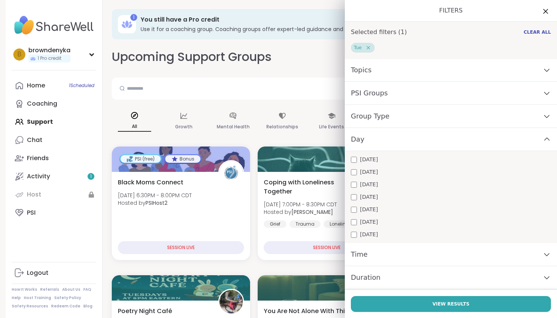
click at [545, 14] on icon at bounding box center [545, 10] width 9 height 9
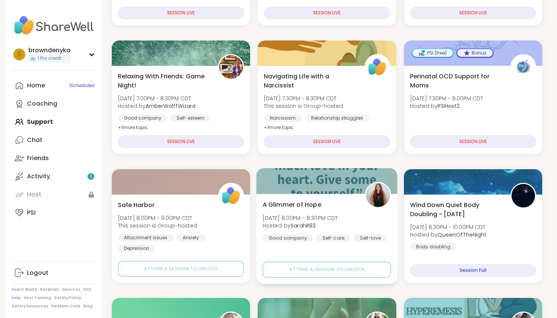
scroll to position [363, 0]
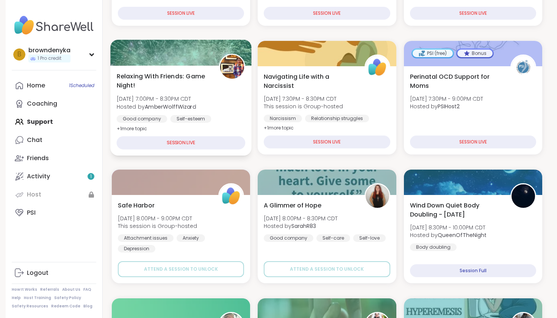
click at [184, 135] on div "Relaxing With Friends: Game Night! Tue, Sep 09 | 7:00PM - 8:30PM CDT Hosted by …" at bounding box center [180, 111] width 141 height 90
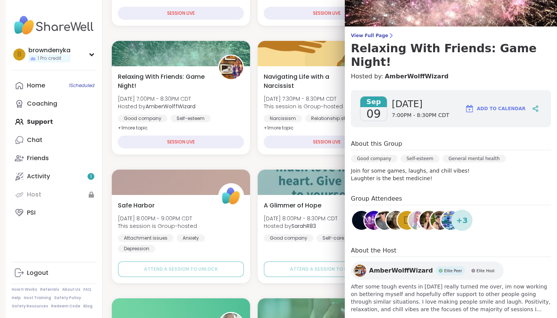
scroll to position [34, 0]
click at [499, 200] on div "Group Attendees d + 3" at bounding box center [451, 215] width 200 height 40
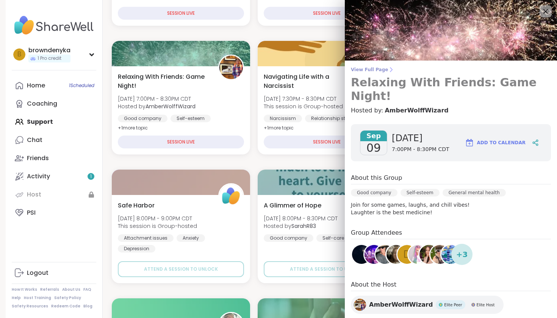
scroll to position [0, 0]
click at [378, 67] on span "View Full Page" at bounding box center [451, 70] width 200 height 6
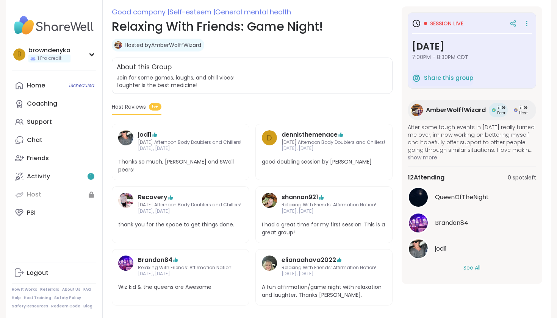
scroll to position [101, 0]
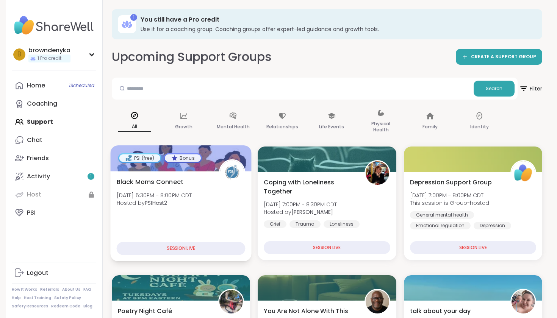
click at [199, 208] on div "Black Moms Connect Tue, Sep 09 | 6:30PM - 8:00PM CDT Hosted by PSIHost2" at bounding box center [181, 194] width 129 height 34
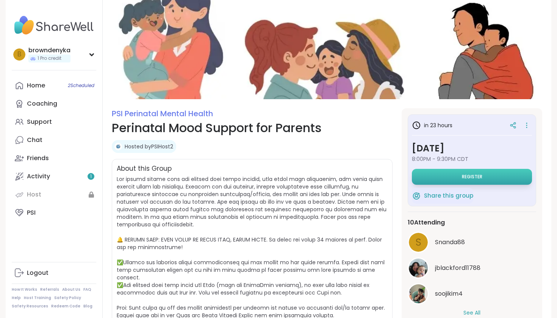
click at [435, 180] on button "Register" at bounding box center [472, 177] width 120 height 16
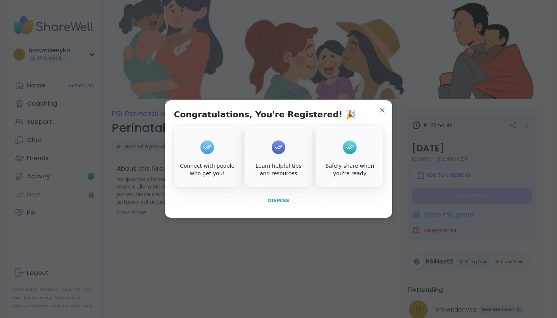
click at [274, 198] on span "Dismiss" at bounding box center [278, 200] width 21 height 5
